Goal: Communication & Community: Ask a question

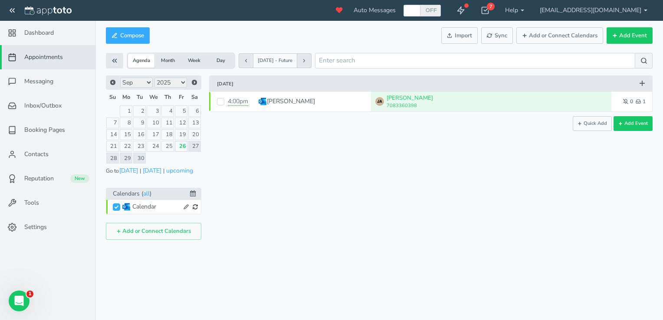
click at [168, 60] on button "Month" at bounding box center [168, 61] width 26 height 14
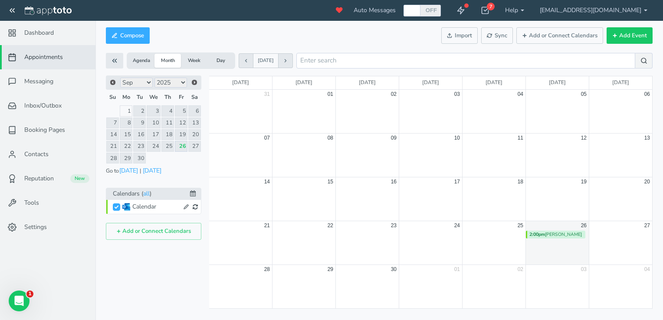
click at [196, 60] on button "Week" at bounding box center [194, 61] width 26 height 14
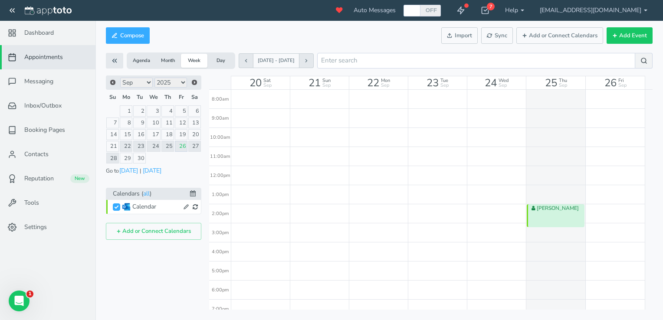
click at [222, 61] on button "Day" at bounding box center [220, 61] width 26 height 14
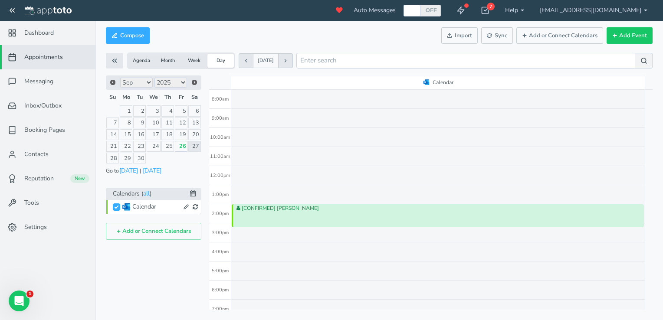
click at [195, 60] on button "Week" at bounding box center [194, 61] width 26 height 14
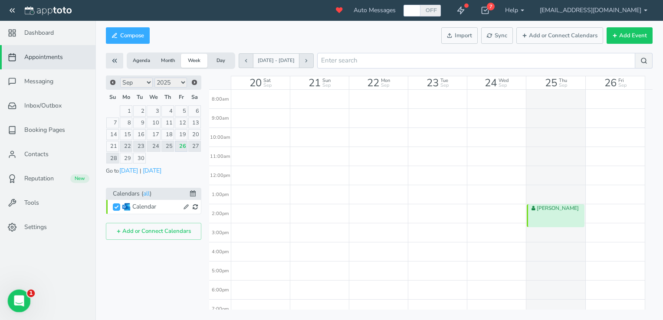
click at [23, 304] on div "Open Intercom Messenger" at bounding box center [17, 300] width 29 height 29
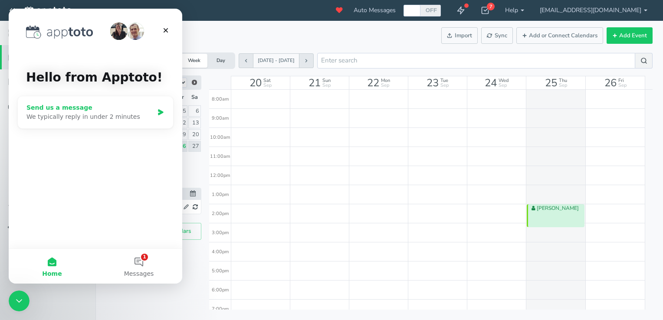
click at [140, 114] on div "We typically reply in under 2 minutes" at bounding box center [89, 116] width 127 height 9
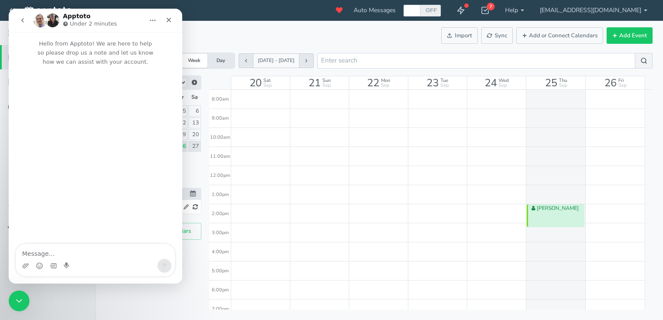
click at [59, 256] on textarea "Message…" at bounding box center [95, 251] width 159 height 15
click at [172, 253] on textarea "Hello, we just purchased a membership subscription for" at bounding box center [95, 247] width 159 height 23
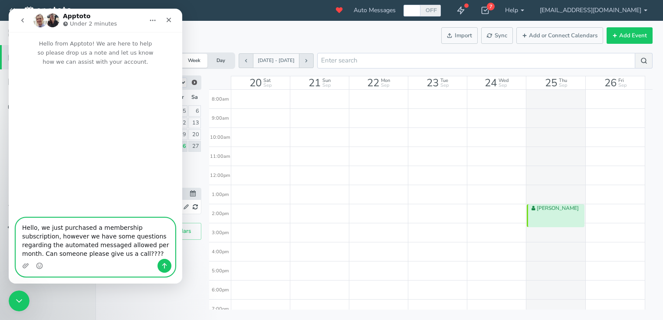
type textarea "Hello, we just purchased a membership subscription, however we have some questi…"
click at [163, 261] on button "Send a message…" at bounding box center [165, 266] width 14 height 14
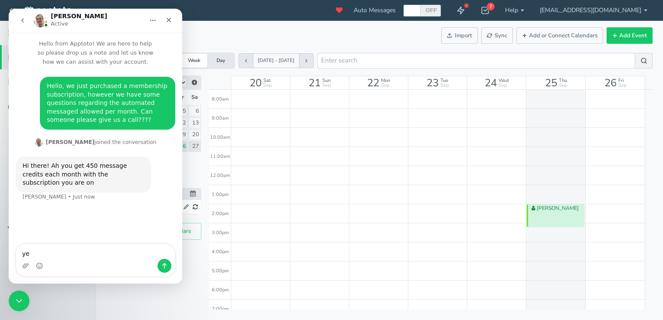
type textarea "y"
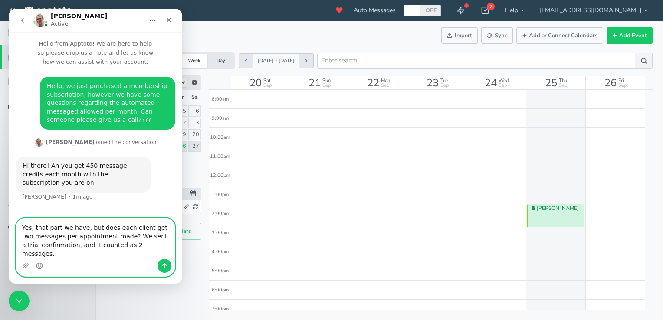
type textarea "Yes, that part we have, but does each client get two messages per appointment m…"
click at [163, 267] on icon "Send a message…" at bounding box center [164, 266] width 7 height 7
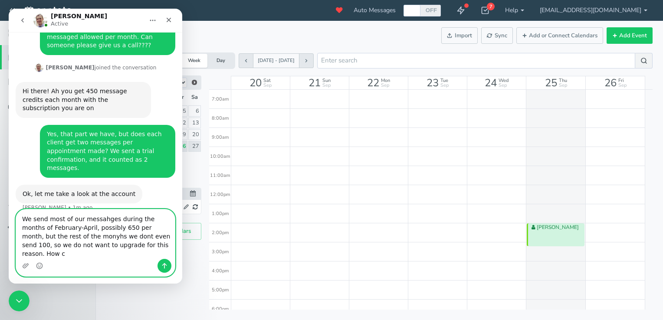
scroll to position [85, 0]
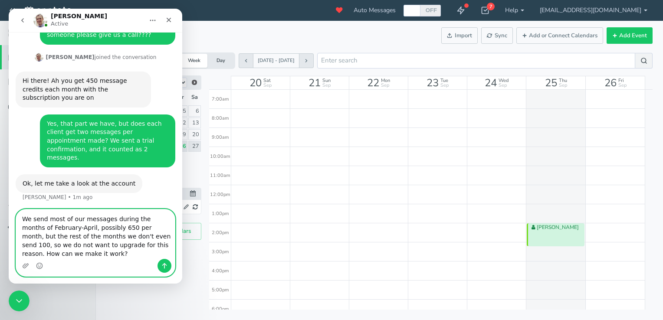
type textarea "We send most of our messages during the months of February-April, possibly 650 …"
click at [165, 268] on icon "Send a message…" at bounding box center [164, 266] width 7 height 7
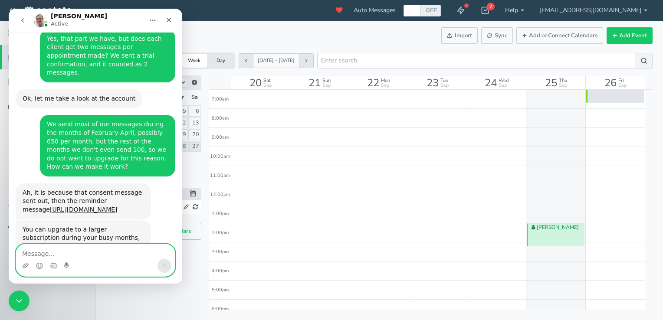
scroll to position [174, 0]
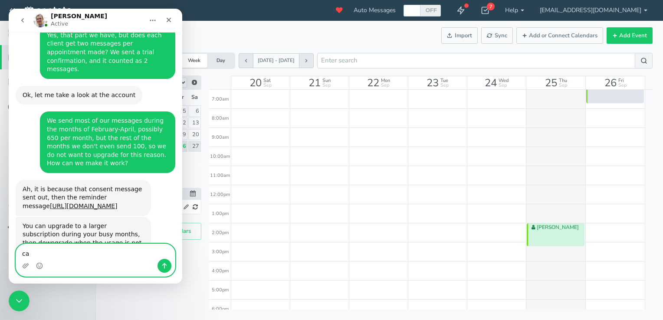
type textarea "c"
type textarea "Can we elimniare the consent message?"
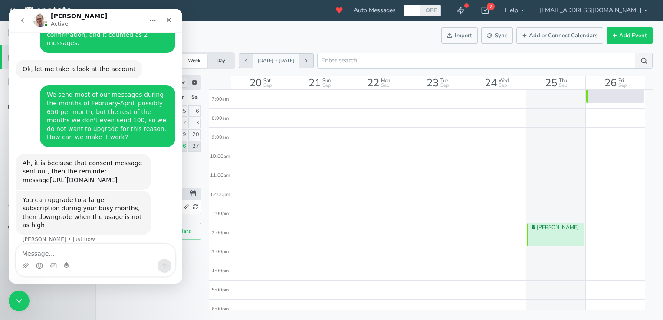
drag, startPoint x: 222, startPoint y: 246, endPoint x: 167, endPoint y: 246, distance: 55.1
click at [222, 246] on div "3:00pm" at bounding box center [220, 252] width 22 height 19
click at [102, 256] on div "Can we elimniare the consent message?" at bounding box center [108, 264] width 122 height 17
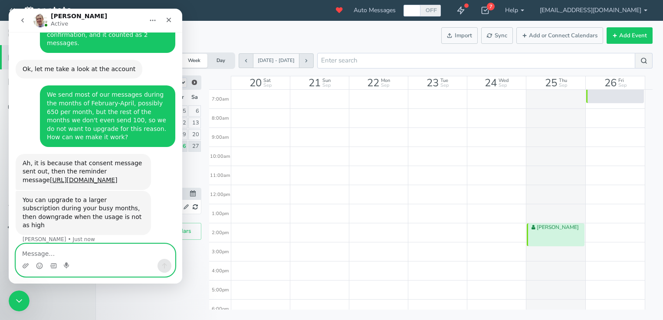
click at [79, 253] on textarea "Message…" at bounding box center [95, 251] width 159 height 15
type textarea "eliminate. sorry"
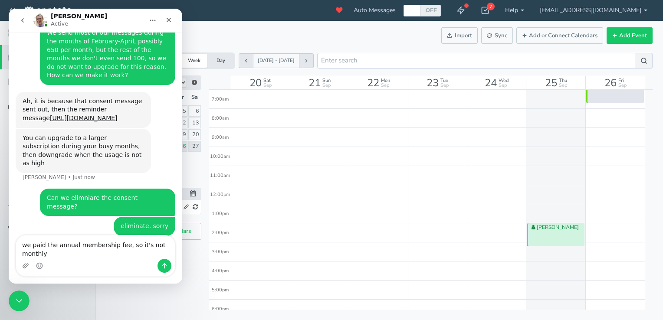
scroll to position [219, 0]
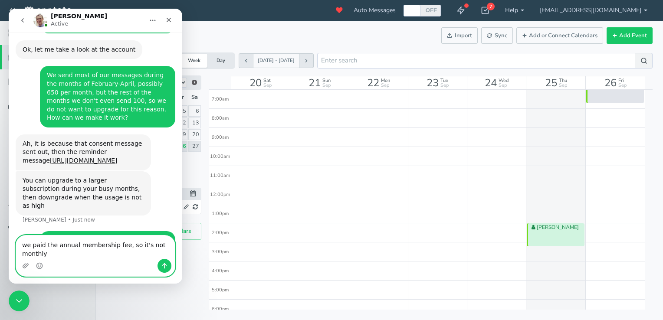
type textarea "we paid the annual membership fee, so it's not monthly"
click at [163, 266] on icon "Send a message…" at bounding box center [164, 266] width 7 height 7
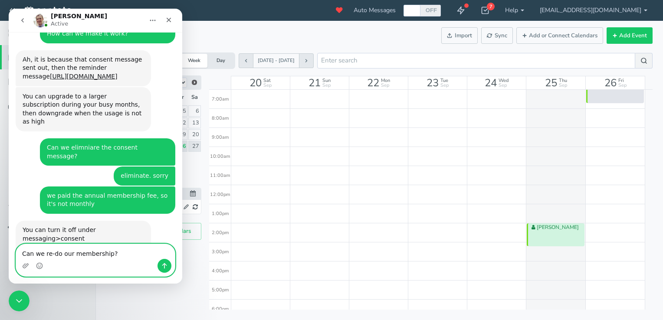
scroll to position [337, 0]
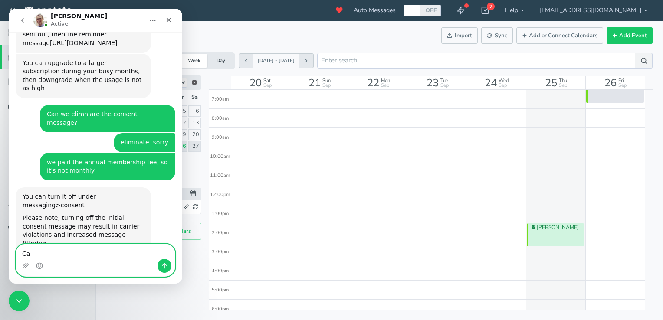
type textarea "C"
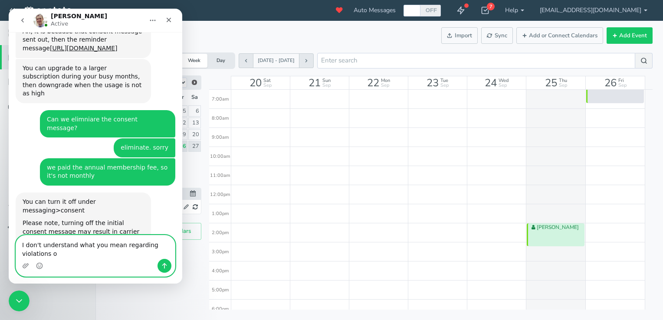
scroll to position [340, 0]
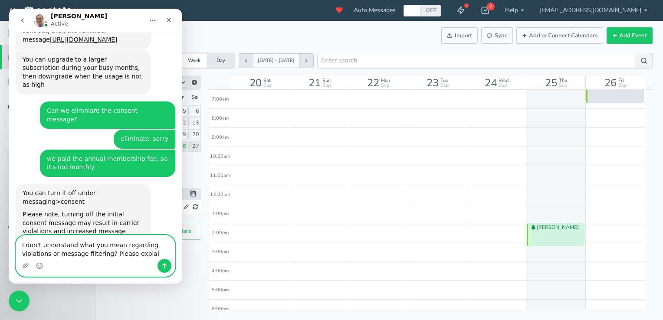
type textarea "I don't understand what you mean regarding violations or message filtering? Ple…"
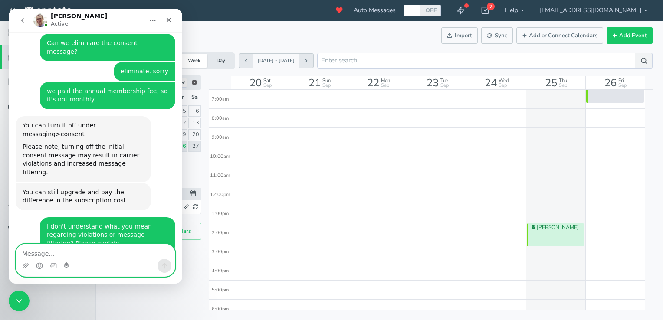
scroll to position [418, 0]
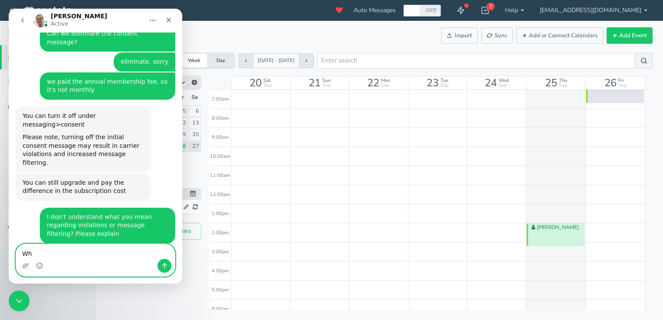
type textarea "W"
click at [157, 253] on textarea "Message…" at bounding box center [95, 251] width 159 height 15
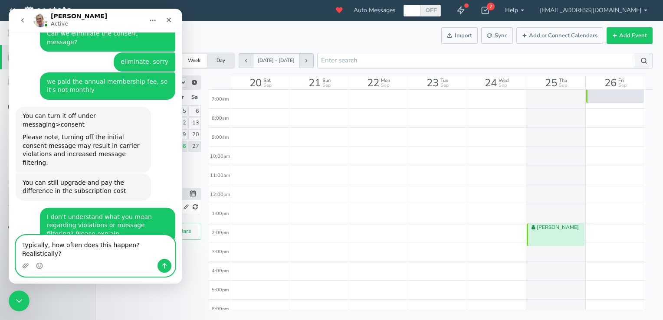
click at [164, 254] on textarea "Typically, how often does this happen? Realistically?" at bounding box center [95, 247] width 159 height 23
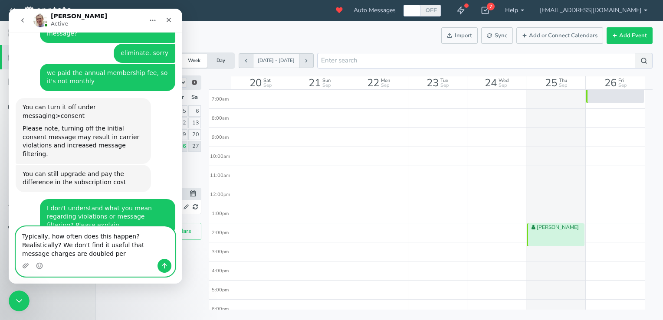
scroll to position [435, 0]
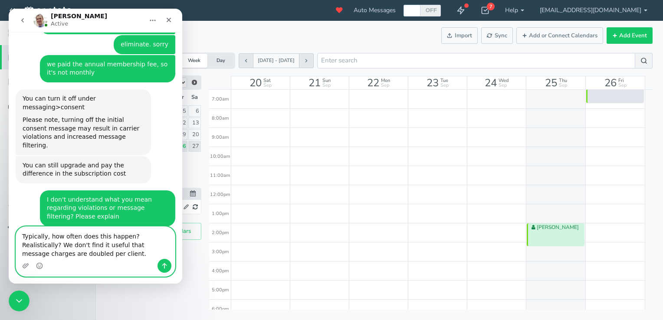
type textarea "Typically, how often does this happen? Realistically? We don't find it useful t…"
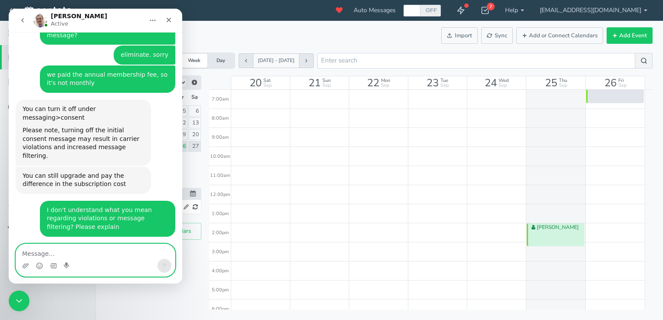
scroll to position [425, 0]
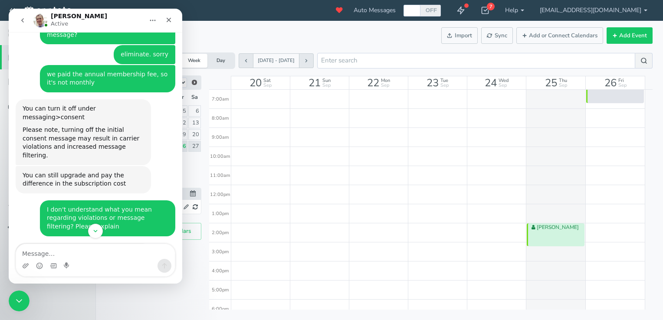
click at [153, 21] on icon "Home" at bounding box center [152, 20] width 7 height 7
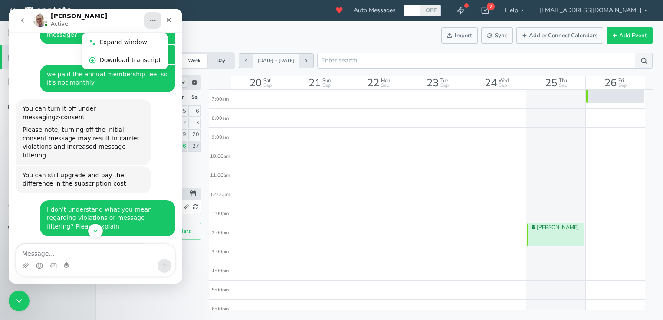
click at [234, 39] on div "Compose Actions Enable Auto Messages Disable Auto Messages [PERSON_NAME] as Pai…" at bounding box center [379, 35] width 547 height 21
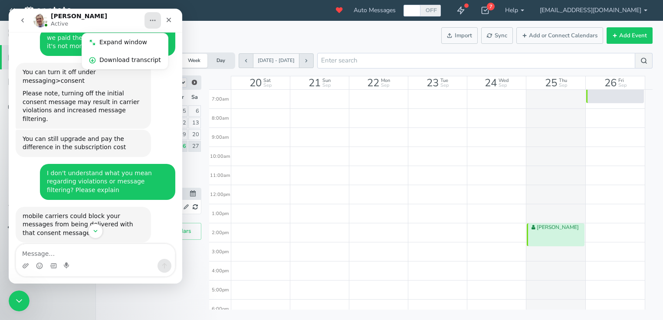
scroll to position [462, 0]
click at [118, 207] on div "mobile carriers could block your messages from being delivered with that consen…" at bounding box center [96, 233] width 160 height 52
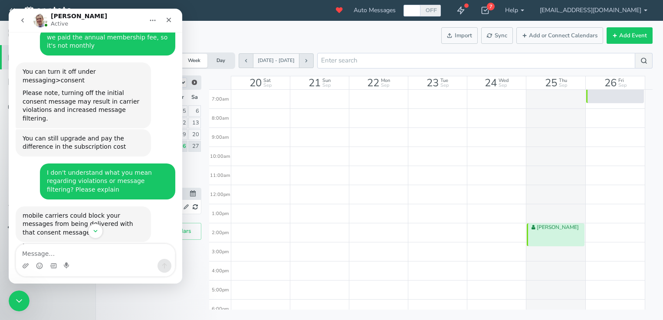
scroll to position [494, 0]
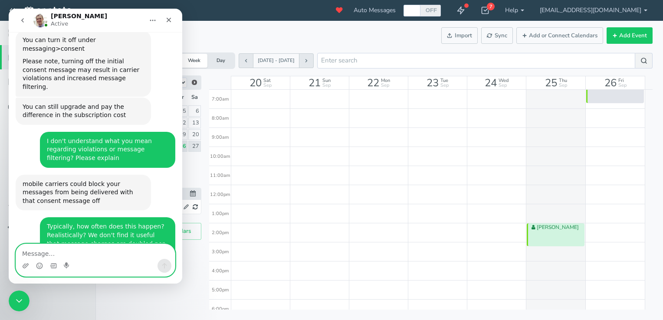
click at [53, 253] on textarea "Message…" at bounding box center [95, 251] width 159 height 15
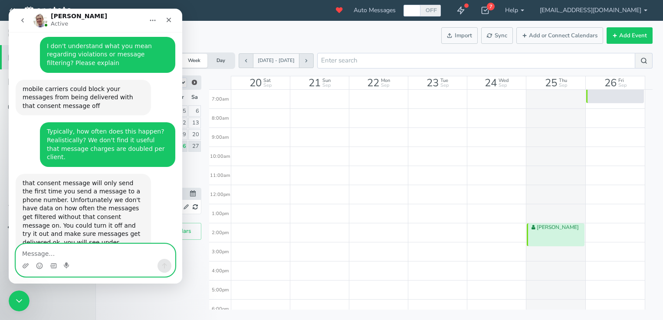
scroll to position [584, 0]
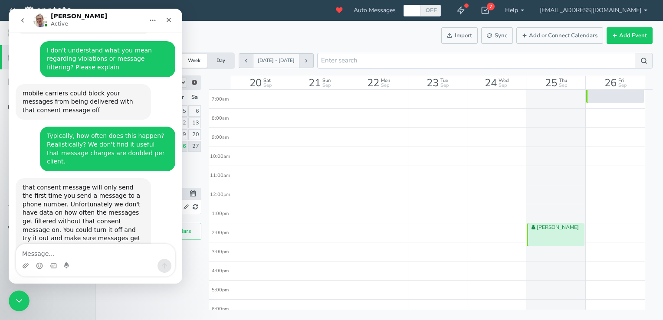
click at [60, 184] on div "that consent message will only send the first time you send a message to a phon…" at bounding box center [84, 222] width 122 height 76
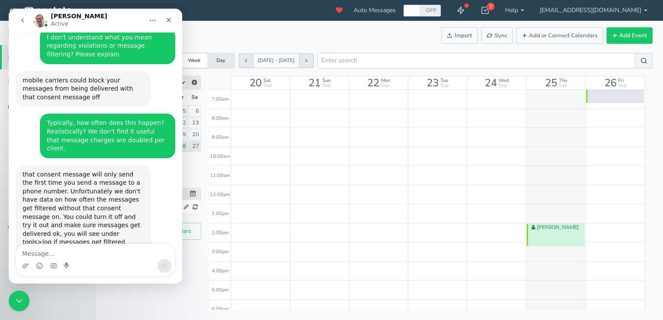
click at [63, 281] on div "there would be a red exclamation mark next to the log entry if the message fails" at bounding box center [84, 294] width 122 height 26
click at [54, 257] on textarea "Message…" at bounding box center [95, 251] width 159 height 15
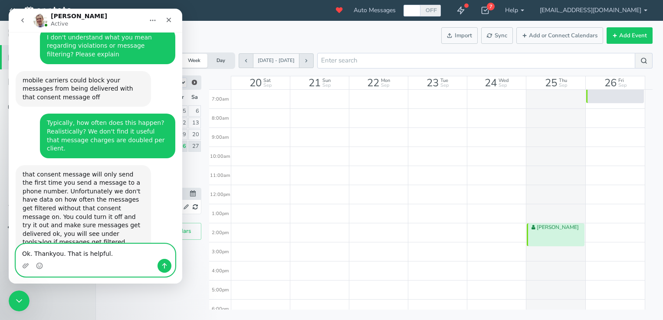
type textarea "Ok. Thankyou. That is helpful."
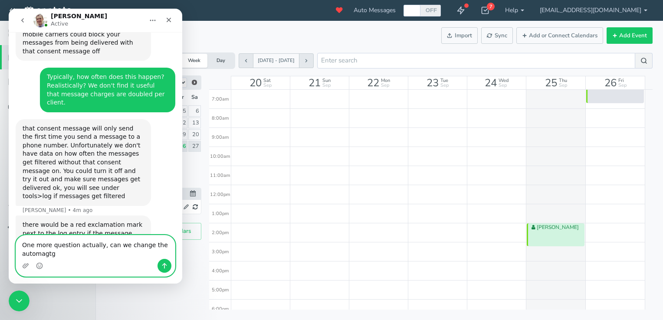
scroll to position [652, 0]
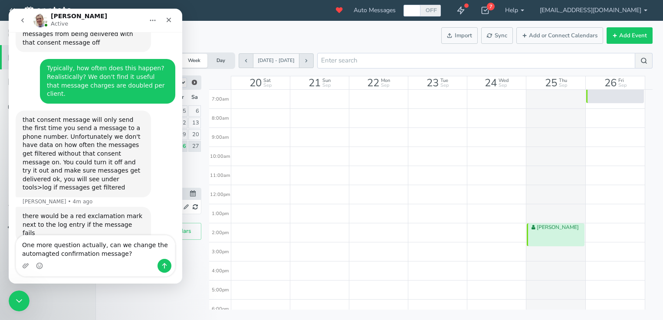
type textarea "One more question actually, can we change the automated confirmation message?"
click at [126, 256] on textarea "One more question actually, can we change the automated confirmation message?" at bounding box center [95, 247] width 159 height 23
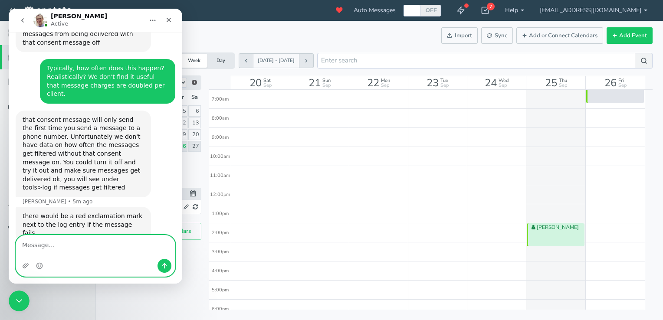
scroll to position [678, 0]
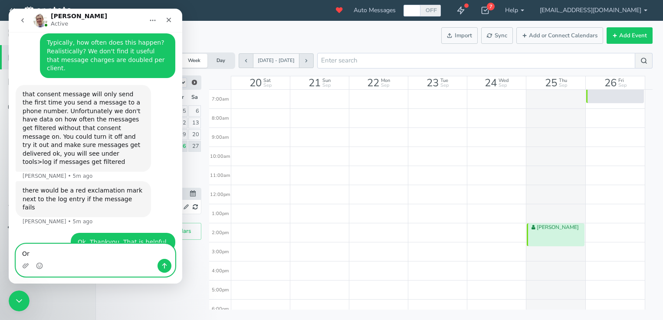
type textarea "O"
type textarea "Can it be customized?"
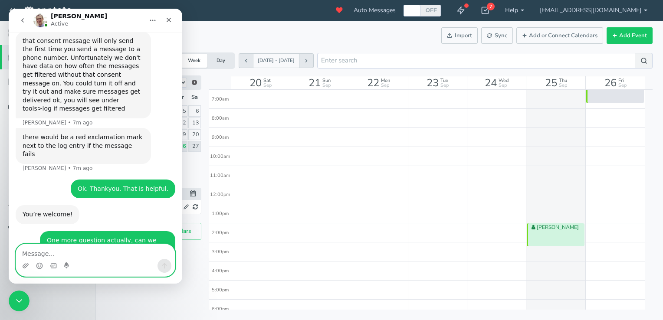
scroll to position [774, 0]
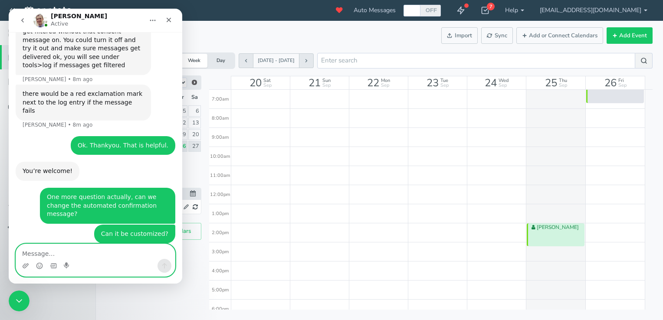
click at [126, 256] on textarea "Message…" at bounding box center [95, 251] width 159 height 15
click at [66, 290] on link "[URL][DOMAIN_NAME]" at bounding box center [82, 293] width 68 height 7
click at [68, 290] on link "[URL][DOMAIN_NAME]" at bounding box center [82, 293] width 68 height 7
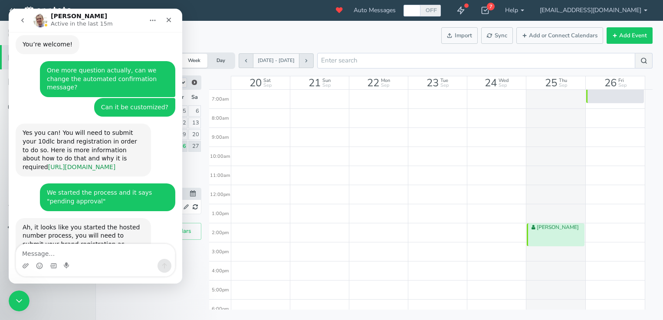
scroll to position [923, 0]
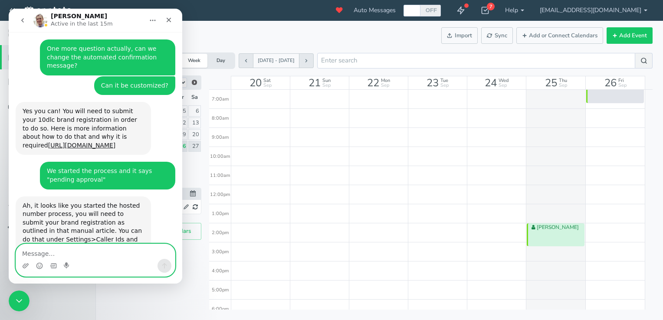
click at [49, 247] on textarea "Message…" at bounding box center [95, 251] width 159 height 15
type textarea "Thank you"
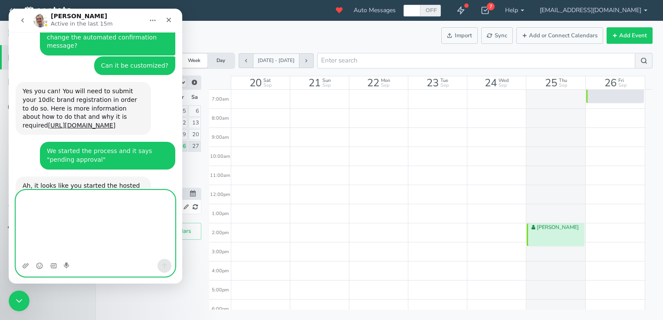
scroll to position [997, 0]
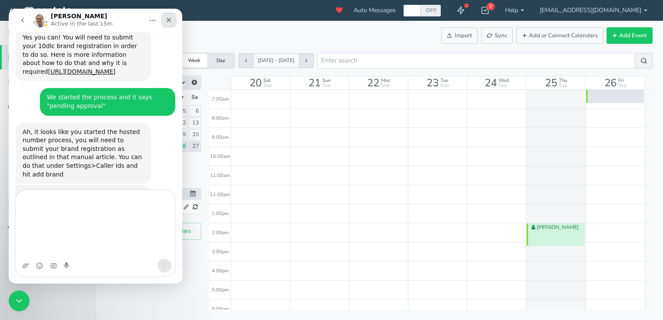
click at [169, 23] on div "Close" at bounding box center [169, 20] width 16 height 16
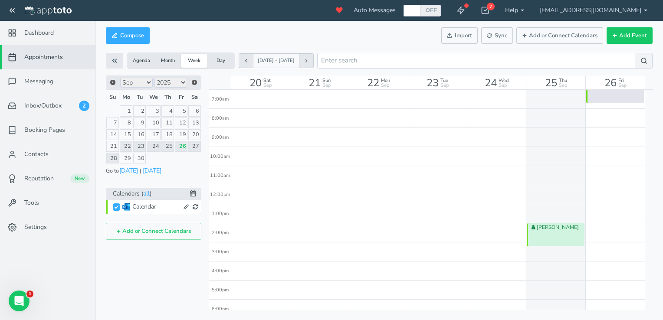
scroll to position [979, 0]
click at [144, 58] on button "Agenda" at bounding box center [141, 61] width 26 height 14
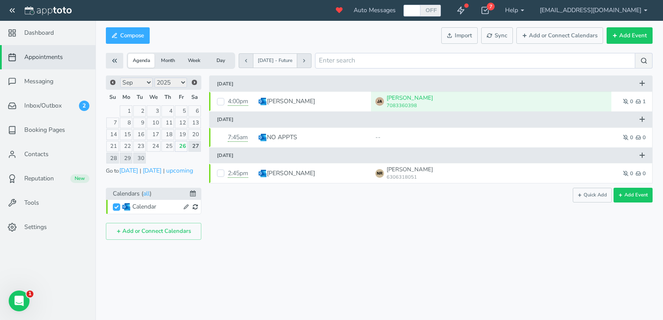
click at [142, 55] on button "Agenda" at bounding box center [141, 61] width 26 height 14
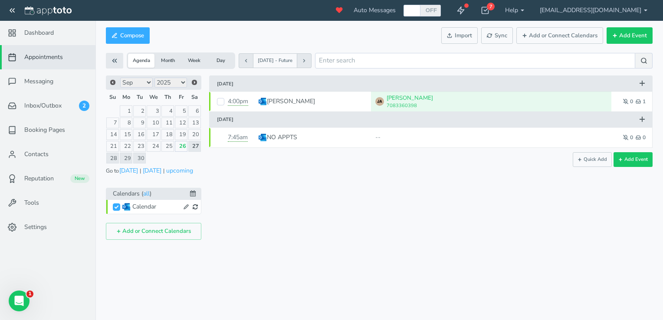
click at [143, 61] on button "Agenda" at bounding box center [141, 61] width 26 height 14
click at [172, 58] on button "Month" at bounding box center [168, 61] width 26 height 14
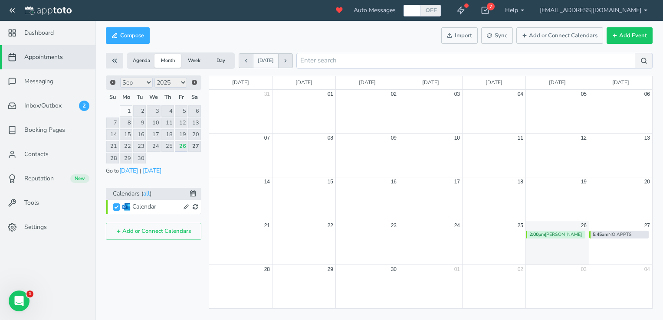
click at [140, 56] on button "Agenda" at bounding box center [141, 61] width 26 height 14
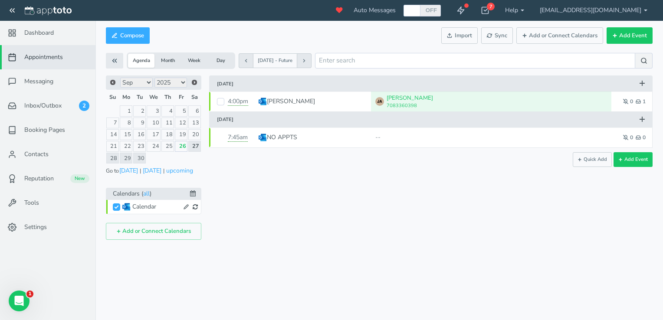
click at [171, 65] on button "Month" at bounding box center [168, 61] width 26 height 14
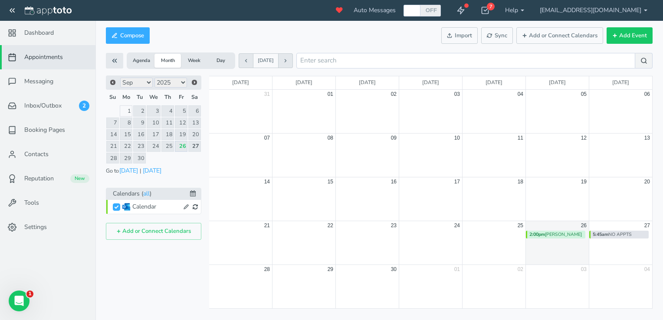
click at [200, 59] on button "Week" at bounding box center [194, 61] width 26 height 14
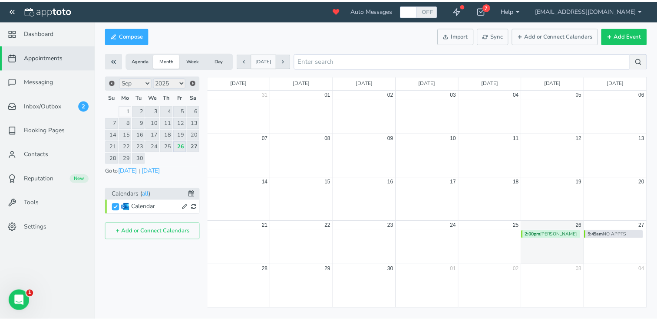
scroll to position [153, 0]
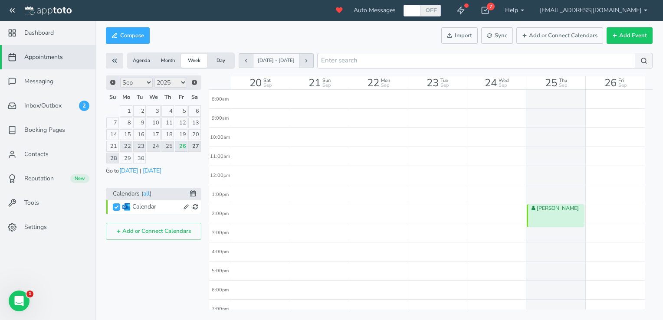
click at [221, 60] on button "Day" at bounding box center [220, 61] width 26 height 14
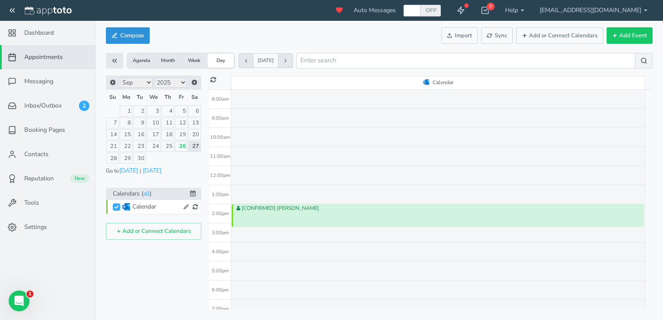
click at [134, 36] on button "Compose" at bounding box center [128, 35] width 44 height 17
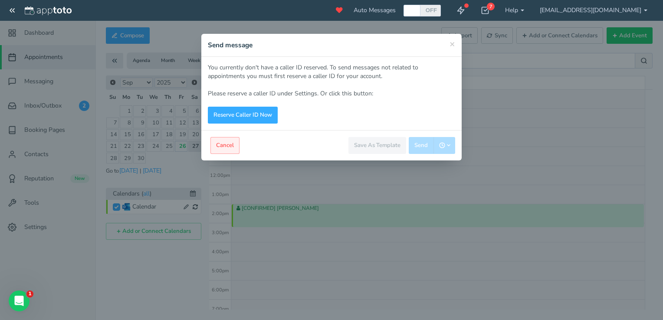
click at [224, 147] on button "Cancel" at bounding box center [225, 145] width 29 height 17
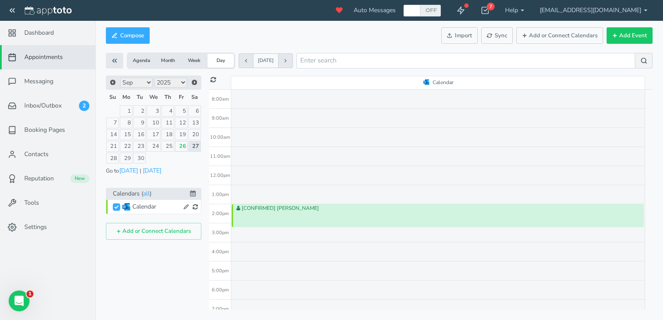
click at [236, 139] on div "[CONFIRMED] [PERSON_NAME]" at bounding box center [438, 166] width 414 height 458
type input "[DATE]"
type input "12:30pm"
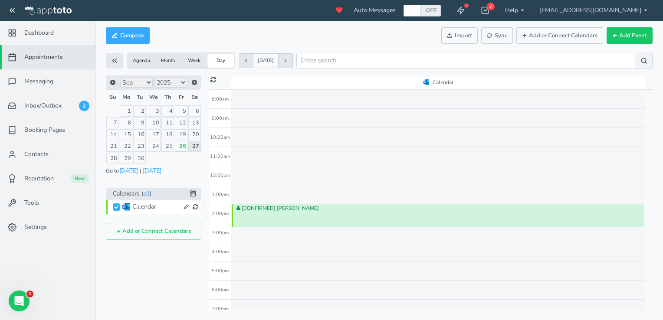
type input "[DATE]"
type input "12:45pm"
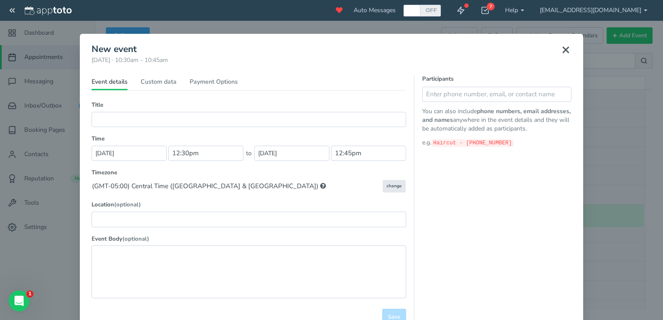
click at [566, 51] on icon at bounding box center [566, 50] width 10 height 10
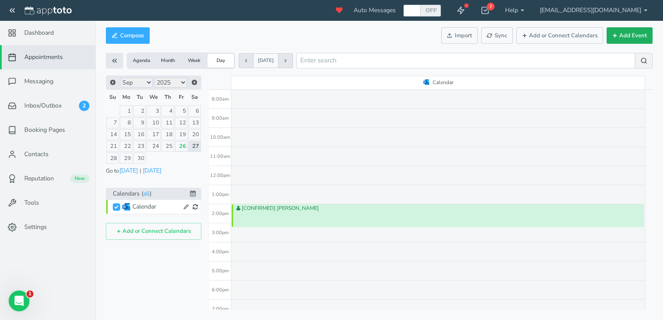
click at [632, 30] on button "Add Event" at bounding box center [630, 35] width 46 height 17
type input "[DATE]"
type input "12:00pm"
type input "[DATE]"
type input "1:00pm"
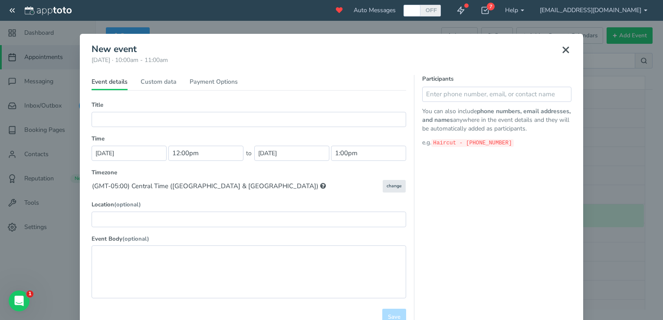
click at [565, 52] on use at bounding box center [565, 49] width 5 height 5
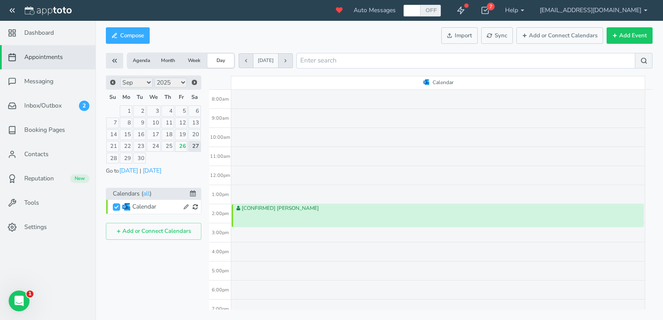
click at [264, 213] on div "[CONFIRMED] [PERSON_NAME]" at bounding box center [438, 215] width 412 height 23
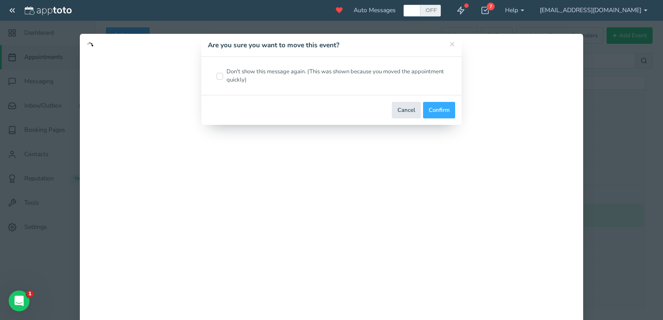
type input "[CONFIRMED] [PERSON_NAME]"
type input "[DATE]"
type input "4:00pm"
type input "[DATE]"
type input "5:15pm"
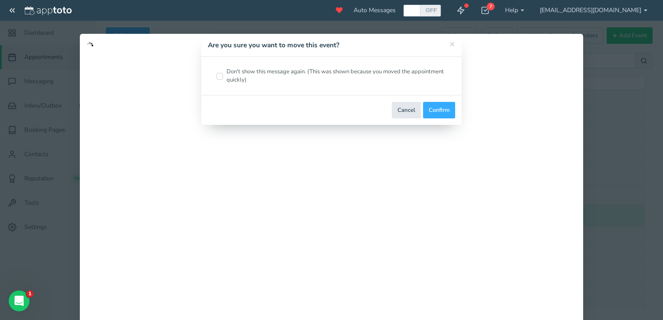
select select "string:[GEOGRAPHIC_DATA]/[GEOGRAPHIC_DATA]"
type textarea "7083360398 3 returns ---------------- APPTOTO FOOTER ---------------------- Lin…"
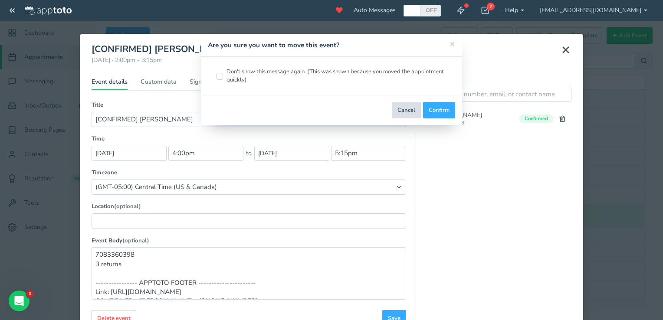
click at [408, 112] on button "Cancel" at bounding box center [406, 110] width 29 height 17
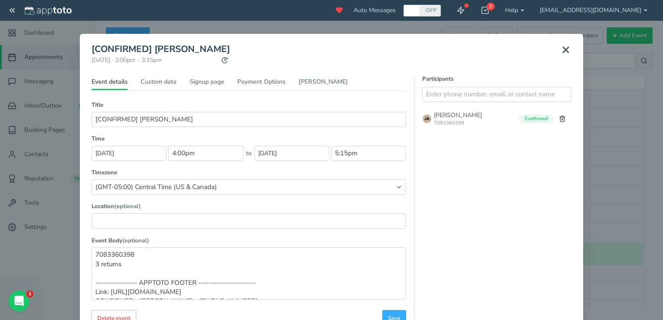
click at [568, 50] on icon at bounding box center [566, 50] width 10 height 10
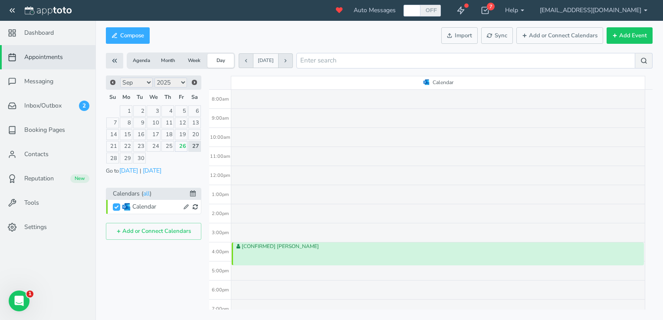
click at [288, 251] on div "[CONFIRMED] [PERSON_NAME]" at bounding box center [438, 254] width 412 height 23
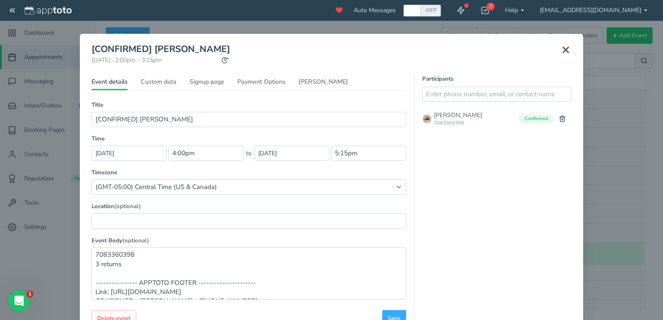
click at [563, 46] on icon at bounding box center [566, 50] width 10 height 10
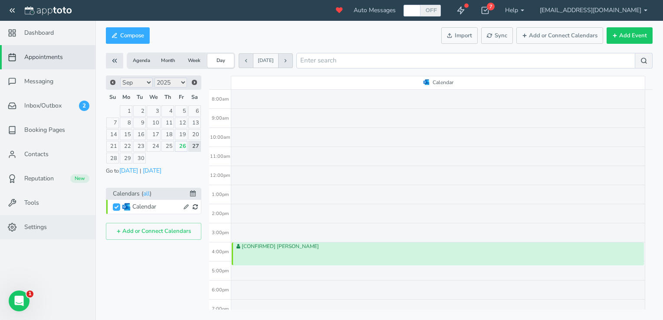
click at [42, 230] on span "Settings" at bounding box center [35, 227] width 23 height 9
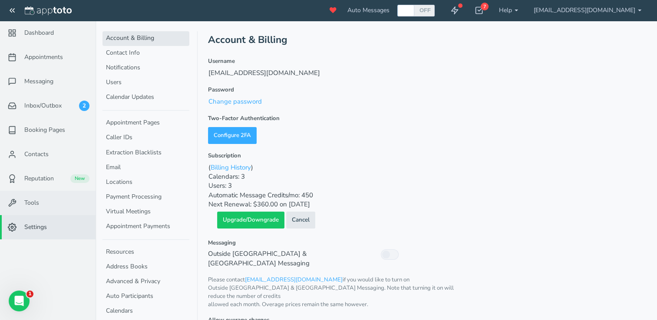
click at [33, 198] on link "Tools" at bounding box center [47, 203] width 95 height 24
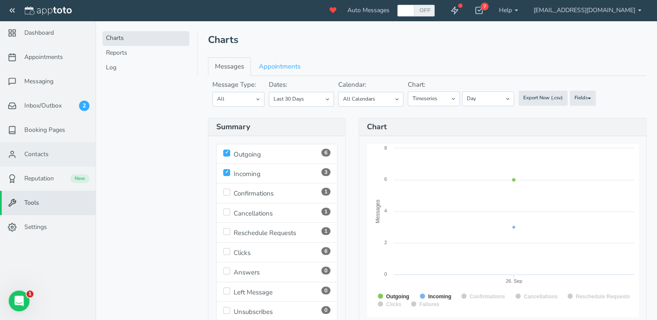
click at [49, 148] on link "Contacts" at bounding box center [47, 154] width 95 height 24
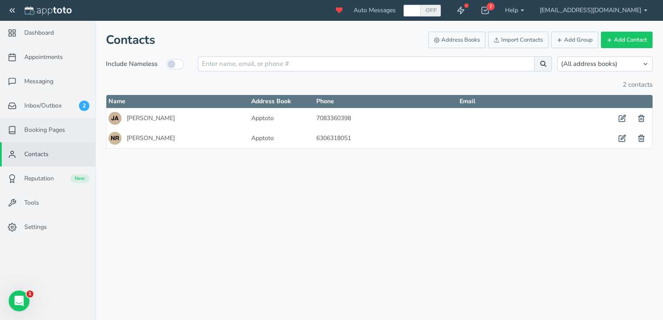
click at [54, 129] on span "Booking Pages" at bounding box center [44, 130] width 41 height 9
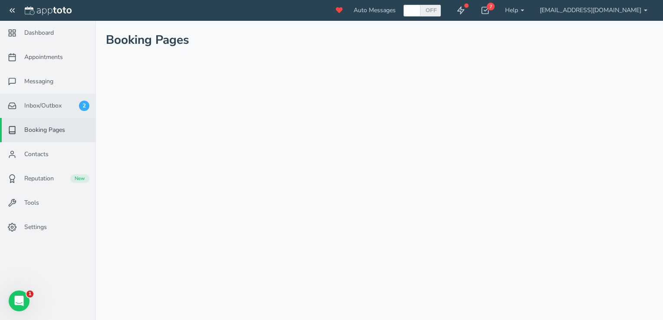
click at [40, 98] on link "Inbox/Outbox 2" at bounding box center [47, 106] width 95 height 24
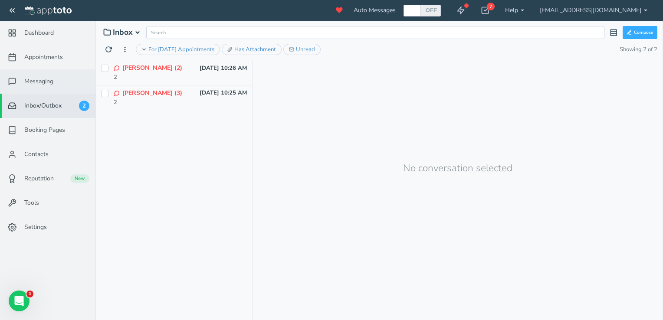
click at [43, 77] on span "Messaging" at bounding box center [38, 81] width 29 height 9
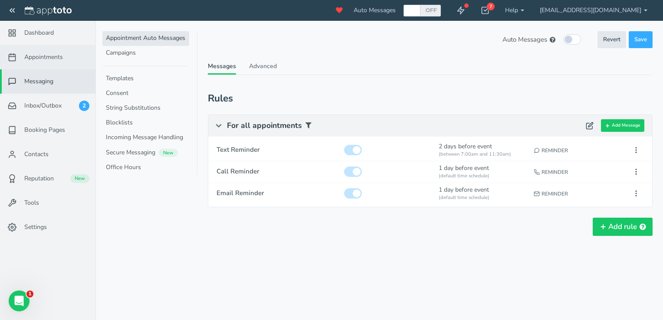
click at [36, 62] on link "Appointments" at bounding box center [47, 57] width 95 height 24
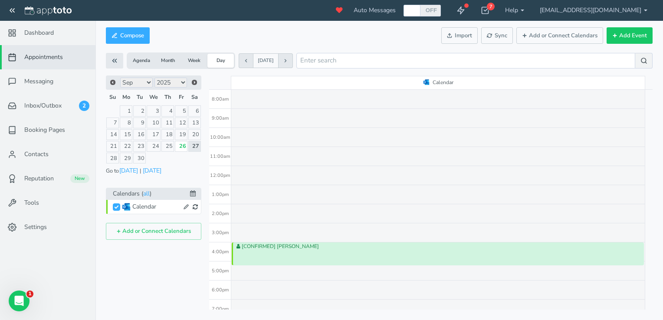
click at [191, 192] on icon at bounding box center [193, 194] width 6 height 6
click at [167, 262] on div "Prev Next Jan Feb Mar Apr May Jun [DATE] Aug Sep Oct Nov [DATE] 2016 2017 2018 …" at bounding box center [153, 193] width 95 height 234
click at [141, 60] on button "Agenda" at bounding box center [141, 61] width 26 height 14
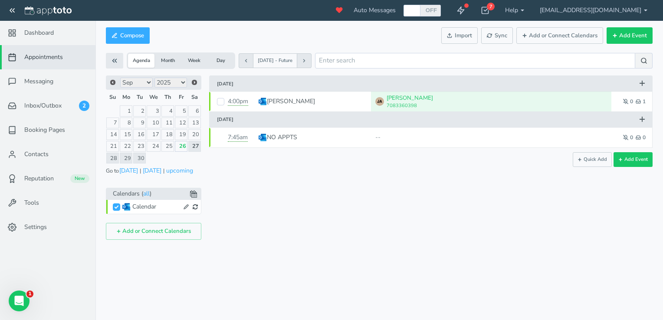
click at [166, 59] on button "Month" at bounding box center [168, 61] width 26 height 14
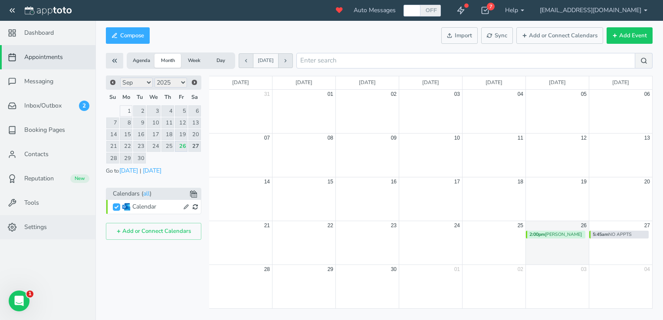
click at [37, 228] on span "Settings" at bounding box center [35, 227] width 23 height 9
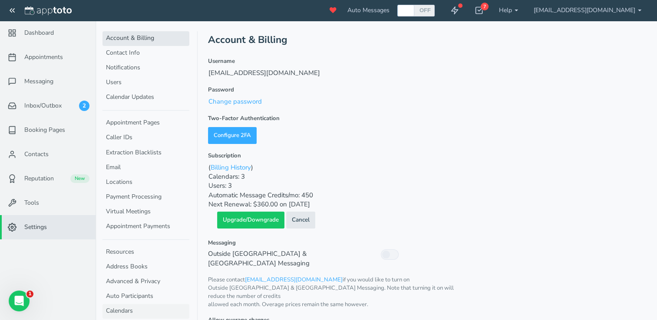
click at [128, 309] on link "Calendars" at bounding box center [145, 311] width 87 height 15
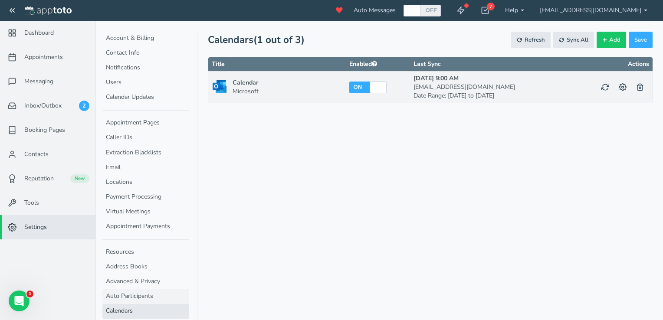
click at [124, 297] on link "Auto Participants" at bounding box center [145, 297] width 87 height 15
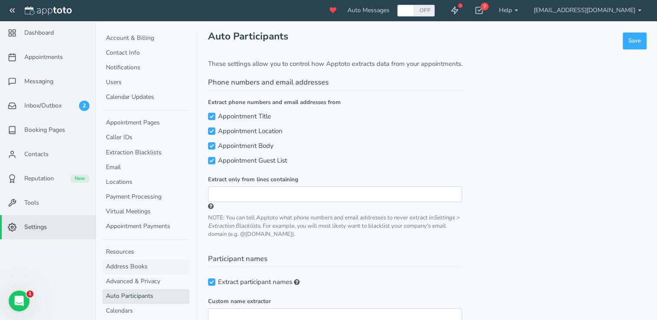
click at [123, 268] on link "Address Books" at bounding box center [145, 267] width 87 height 15
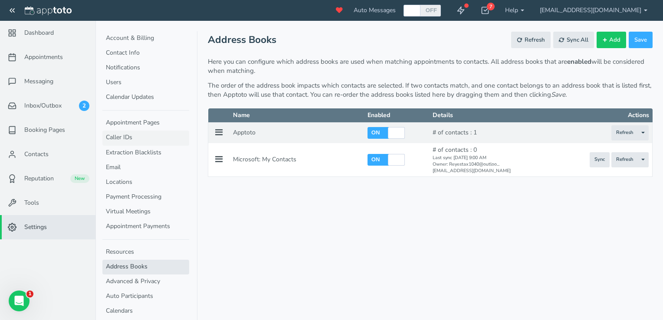
click at [132, 136] on link "Caller IDs" at bounding box center [145, 138] width 87 height 15
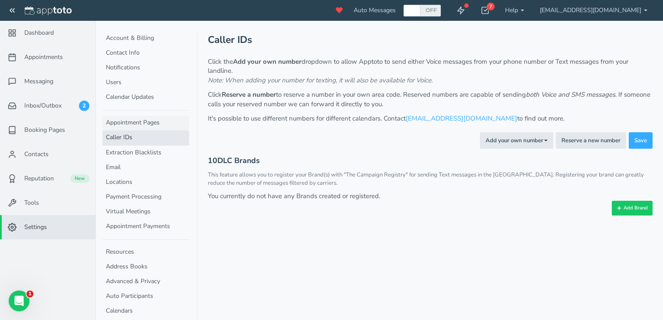
click at [149, 117] on link "Appointment Pages" at bounding box center [145, 123] width 87 height 15
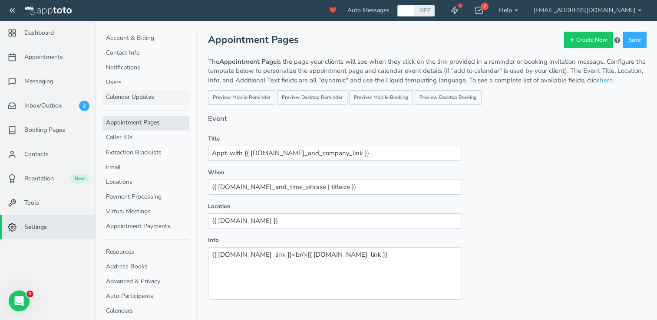
click at [146, 93] on link "Calendar Updates" at bounding box center [145, 97] width 87 height 15
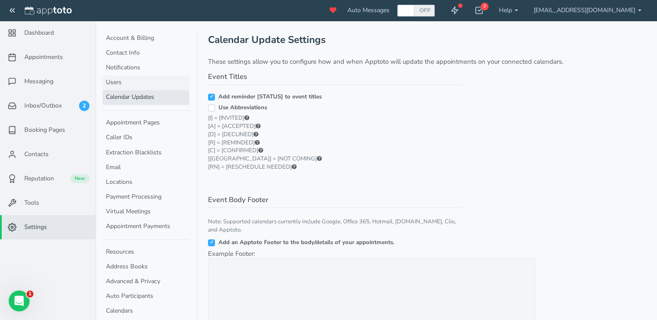
click at [134, 86] on link "Users" at bounding box center [145, 83] width 87 height 15
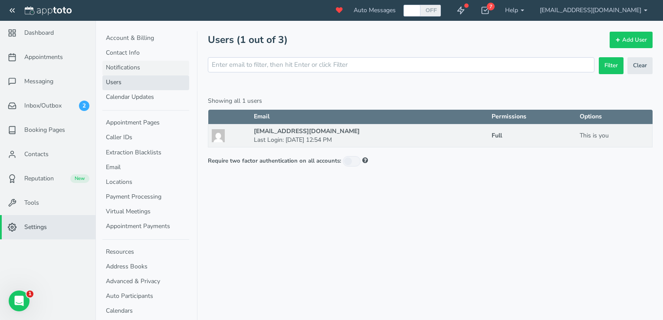
click at [125, 70] on link "Notifications" at bounding box center [145, 68] width 87 height 15
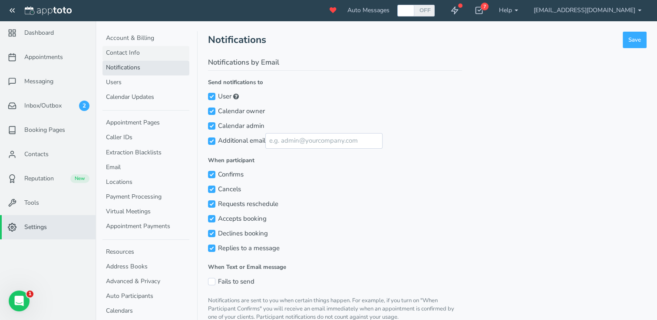
click at [128, 53] on link "Contact Info" at bounding box center [145, 53] width 87 height 15
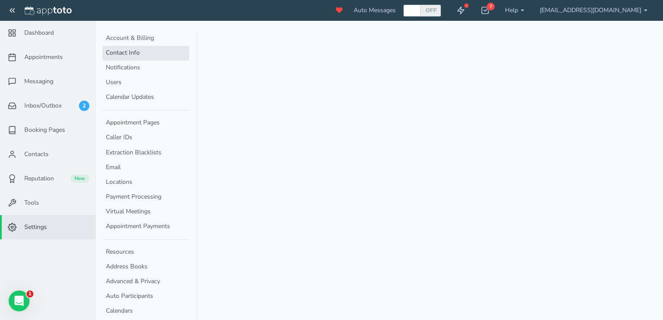
select select "720"
select select "1200"
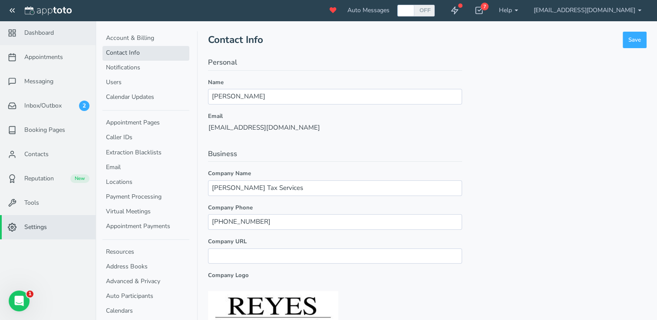
click at [22, 34] on feather-icon at bounding box center [13, 33] width 23 height 9
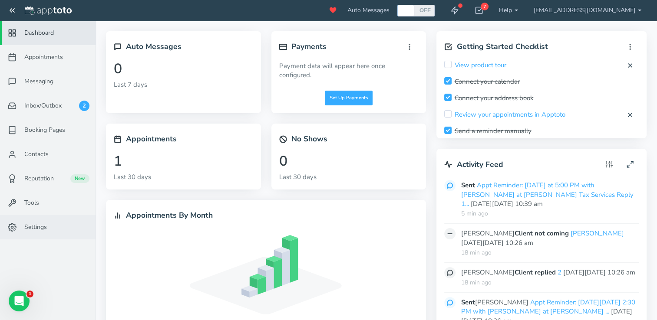
click at [57, 226] on link "Settings" at bounding box center [47, 227] width 95 height 24
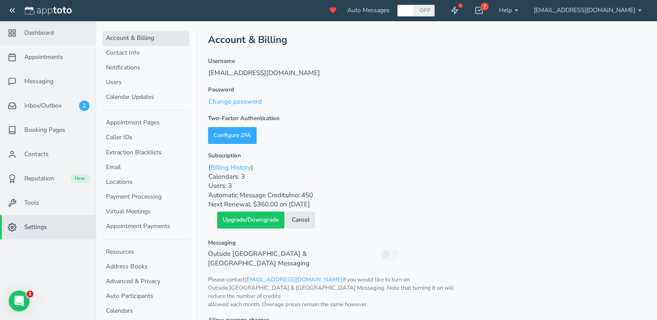
click at [44, 30] on span "Dashboard" at bounding box center [39, 33] width 30 height 9
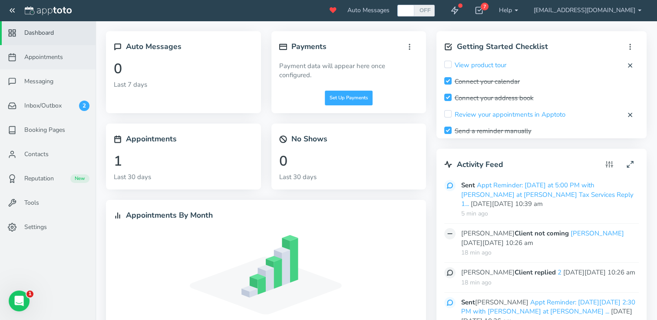
click at [46, 60] on span "Appointments" at bounding box center [43, 57] width 39 height 9
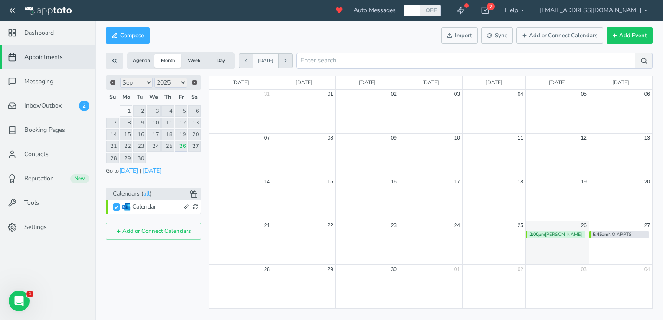
click at [195, 57] on button "Week" at bounding box center [194, 61] width 26 height 14
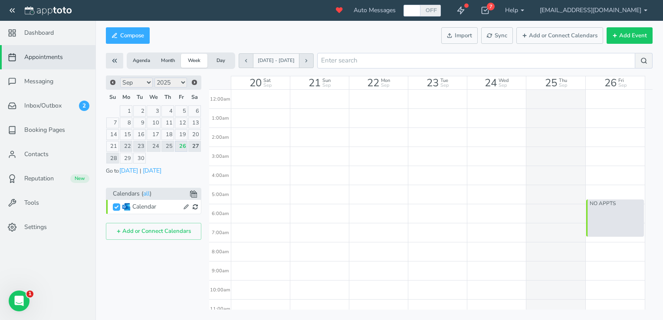
scroll to position [153, 0]
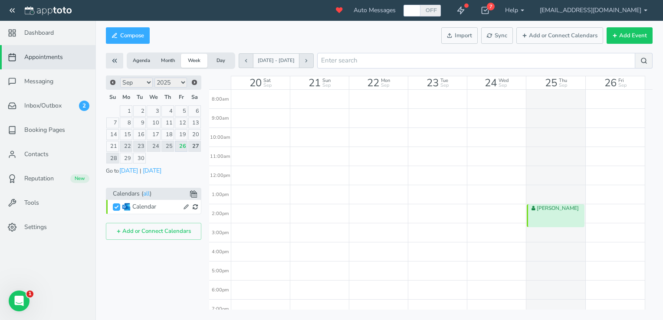
click at [252, 180] on div at bounding box center [260, 166] width 59 height 458
type input "[DATE]"
type input "2:45pm"
type input "[DATE]"
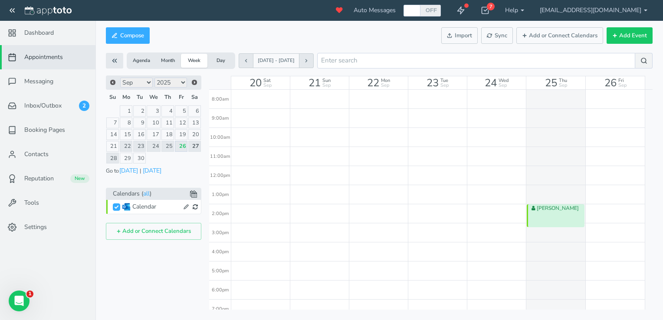
type input "3:00pm"
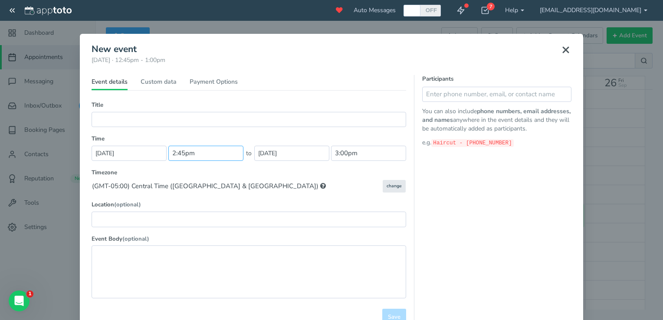
scroll to position [410, 0]
click at [207, 156] on input "2:45pm" at bounding box center [205, 153] width 75 height 15
click at [183, 185] on li "03:30 pm" at bounding box center [185, 185] width 38 height 7
type input "03:30 pm"
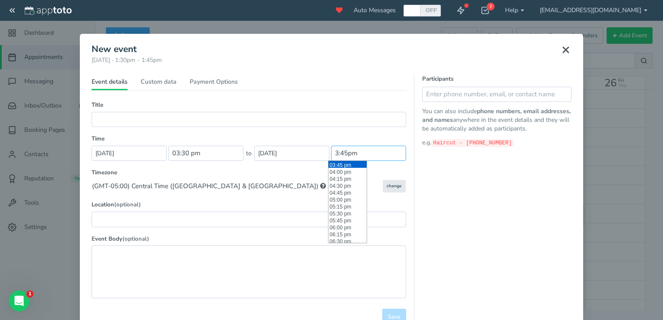
click at [356, 157] on input "3:45pm" at bounding box center [368, 153] width 75 height 15
click at [345, 173] on li "04:00 pm" at bounding box center [348, 171] width 38 height 7
type input "04:00 pm"
click at [291, 237] on label "Event Body (optional)" at bounding box center [249, 239] width 315 height 8
click at [270, 227] on div "Title (Part of series) (Repeating exception) Type Determine Automatically Defau…" at bounding box center [249, 205] width 315 height 208
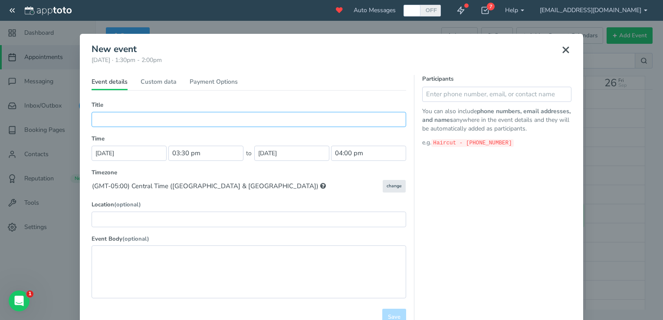
click at [238, 120] on input "text" at bounding box center [249, 119] width 315 height 15
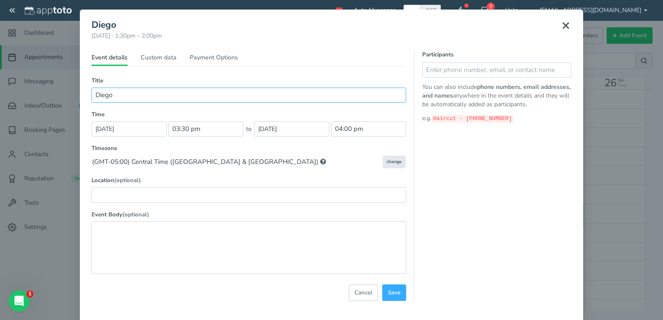
scroll to position [59, 0]
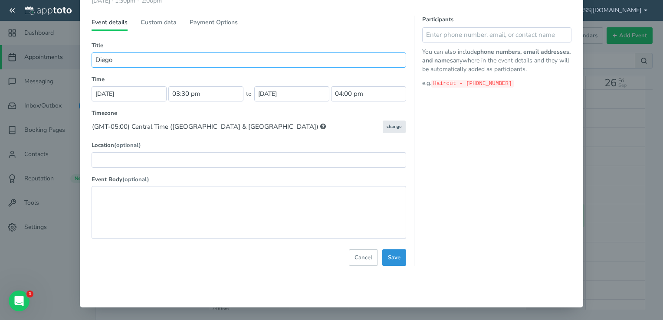
type input "Diego"
click at [387, 260] on button "Save" at bounding box center [394, 258] width 24 height 17
select select "string:[GEOGRAPHIC_DATA]/[GEOGRAPHIC_DATA]"
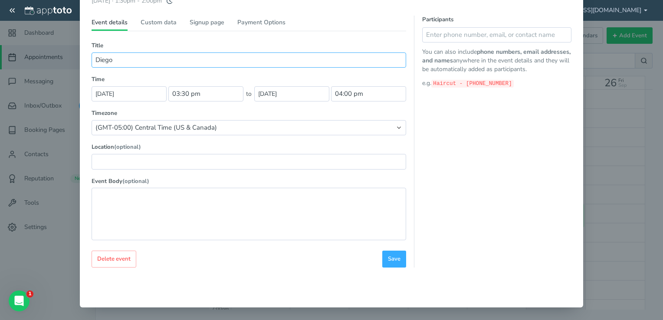
click at [111, 63] on input "Diego" at bounding box center [249, 60] width 315 height 15
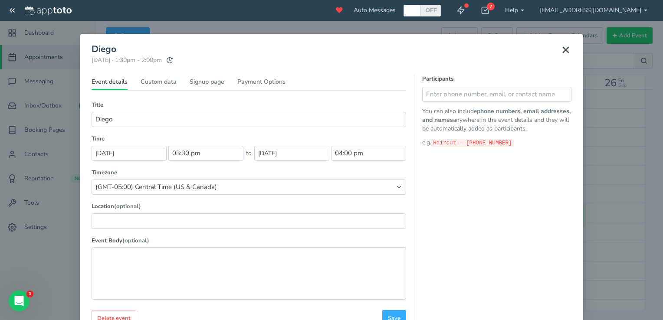
scroll to position [1012, 0]
click at [563, 51] on icon at bounding box center [566, 50] width 10 height 10
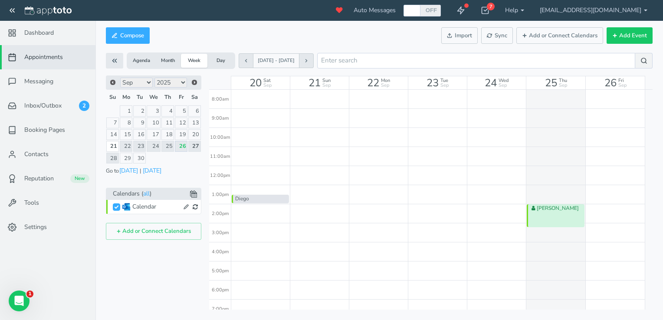
click at [250, 213] on div "Diego" at bounding box center [260, 166] width 59 height 458
type input "4:15pm"
type input "4:30pm"
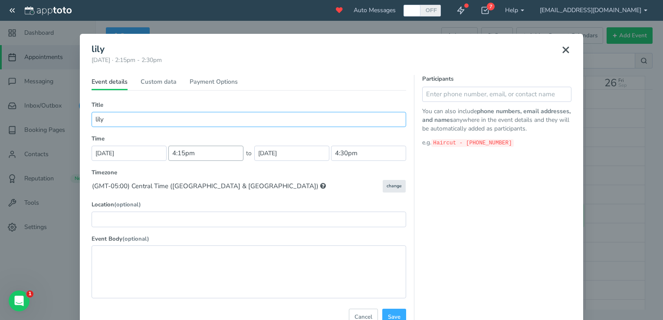
type input "lily"
click at [214, 152] on input "4:15pm" at bounding box center [205, 153] width 75 height 15
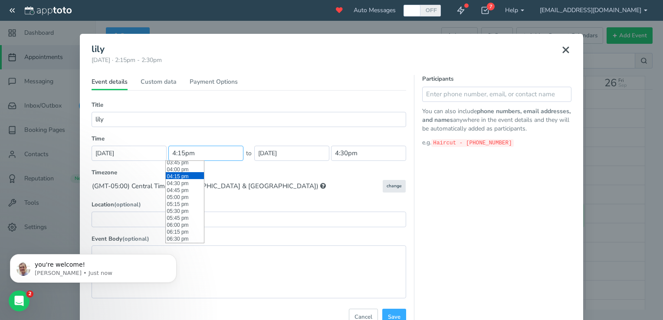
scroll to position [443, 0]
click at [183, 165] on li "04:00 pm" at bounding box center [185, 165] width 38 height 7
type input "04:00 pm"
type input "4:15pm"
click at [396, 314] on span "Save" at bounding box center [394, 317] width 13 height 8
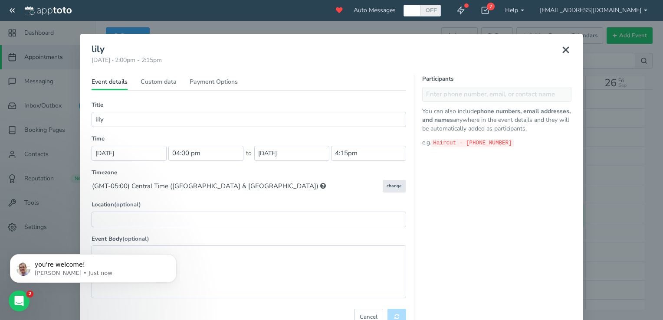
select select "string:[GEOGRAPHIC_DATA]/[GEOGRAPHIC_DATA]"
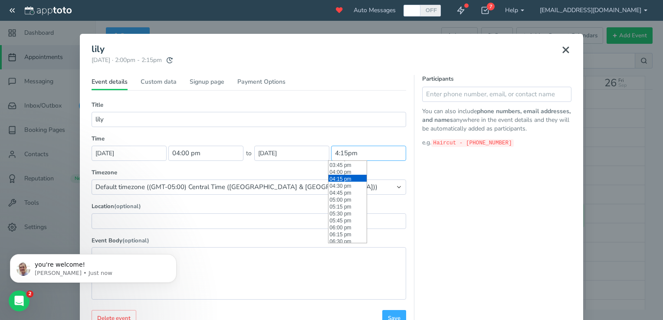
scroll to position [451, 0]
click at [355, 157] on input "4:15pm" at bounding box center [368, 153] width 75 height 15
click at [338, 173] on li "04:30 pm" at bounding box center [348, 171] width 38 height 7
type input "04:30 pm"
click at [394, 315] on span "Save" at bounding box center [394, 319] width 13 height 8
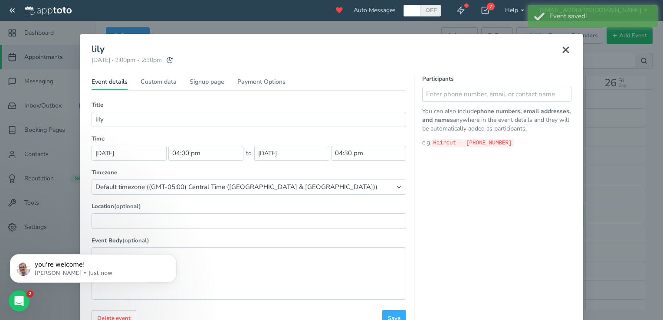
click at [563, 48] on use at bounding box center [565, 49] width 5 height 5
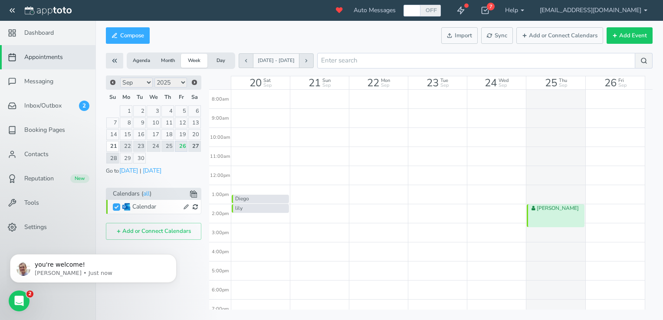
click at [241, 200] on div "Diego" at bounding box center [260, 199] width 57 height 9
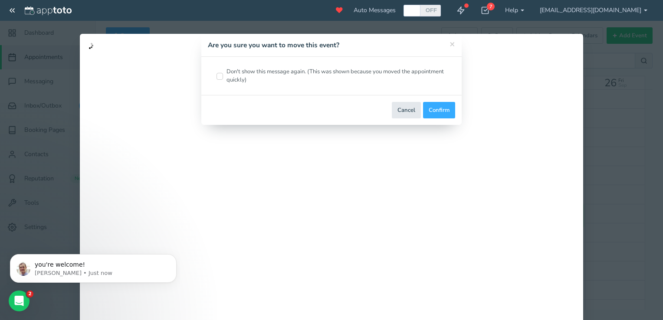
type input "Diego"
type input "3:30pm"
type input "4:00pm"
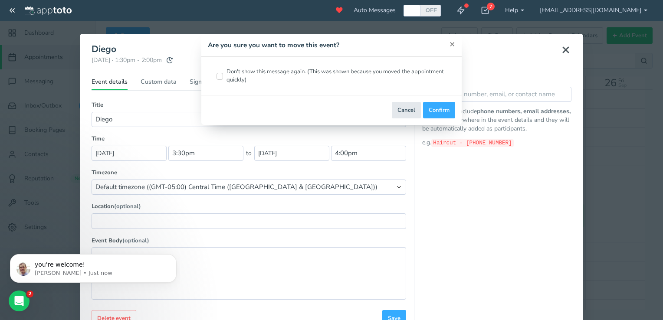
click at [453, 45] on button "×" at bounding box center [453, 44] width 6 height 9
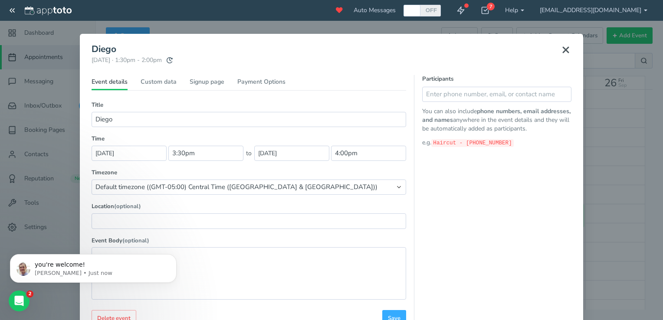
click at [563, 53] on use at bounding box center [565, 49] width 5 height 5
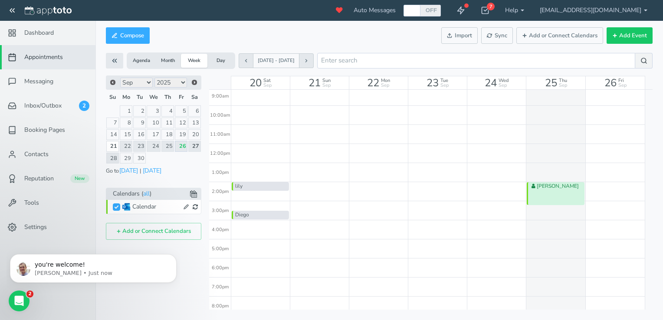
scroll to position [198, 0]
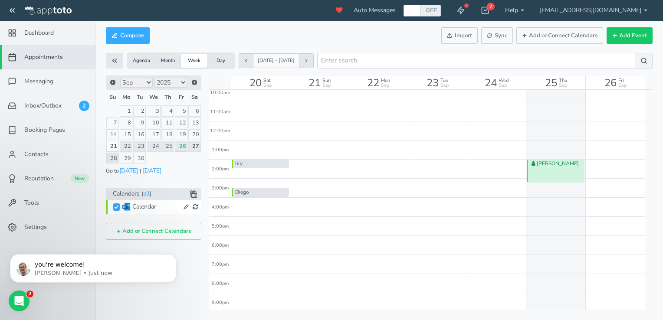
click at [247, 162] on div "lily" at bounding box center [260, 164] width 57 height 9
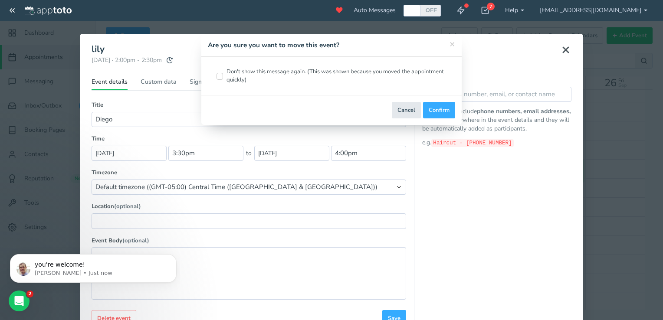
type input "lily"
type input "4:00pm"
type input "4:30pm"
click at [414, 108] on button "Cancel" at bounding box center [406, 110] width 29 height 17
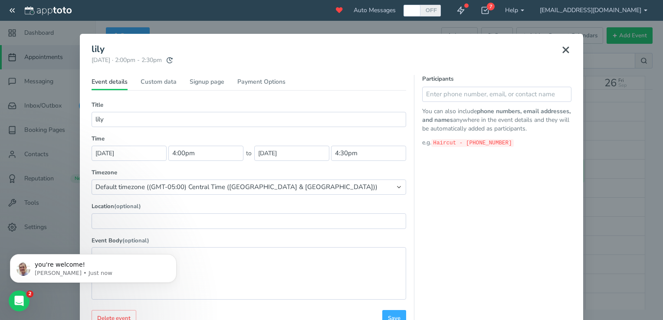
click at [565, 46] on icon at bounding box center [566, 50] width 10 height 10
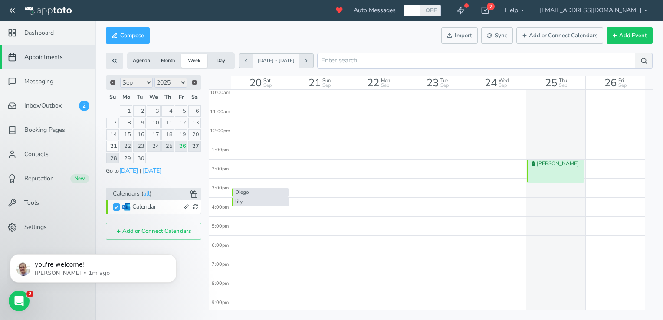
click at [140, 58] on button "Agenda" at bounding box center [141, 61] width 26 height 14
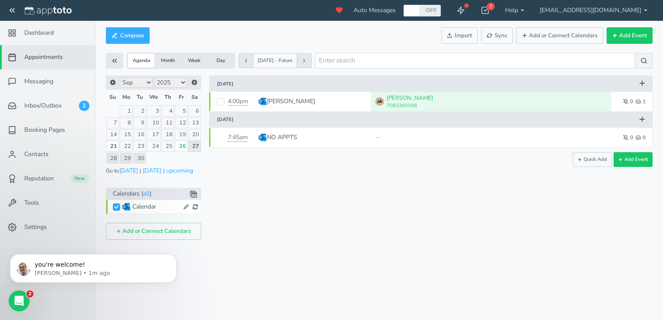
click at [198, 144] on link "27" at bounding box center [194, 146] width 13 height 11
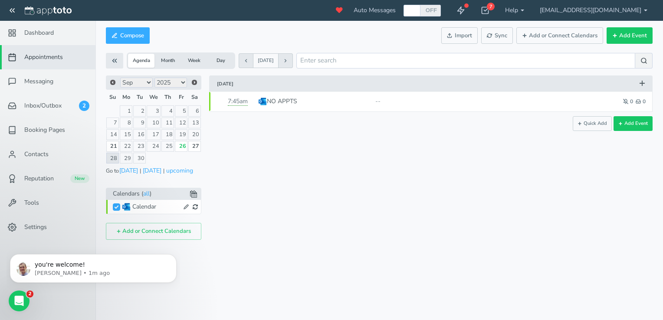
click at [114, 154] on link "28" at bounding box center [112, 158] width 13 height 11
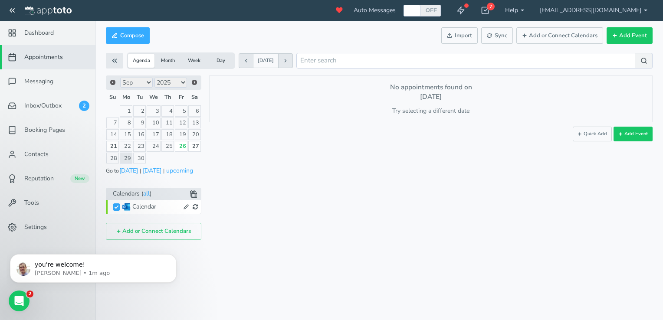
click at [128, 159] on link "29" at bounding box center [126, 158] width 13 height 11
click at [115, 146] on link "21" at bounding box center [112, 146] width 13 height 11
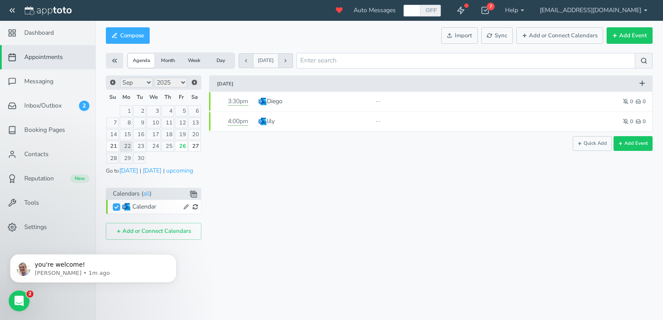
click at [151, 82] on select "Jan Feb Mar Apr May Jun [DATE] Aug Sep Oct Nov Dec" at bounding box center [136, 83] width 33 height 10
click at [140, 107] on td at bounding box center [139, 111] width 13 height 12
click at [183, 82] on select "2015 2016 2017 2018 2019 2020 2021 2022 2023 2024 2025 2026 2027 2028 2029 2030…" at bounding box center [171, 83] width 33 height 10
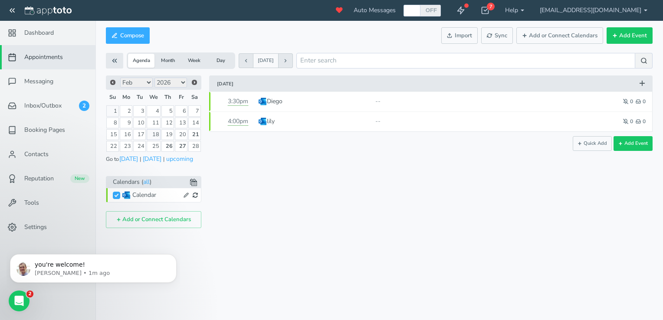
click at [156, 135] on link "18" at bounding box center [154, 134] width 14 height 11
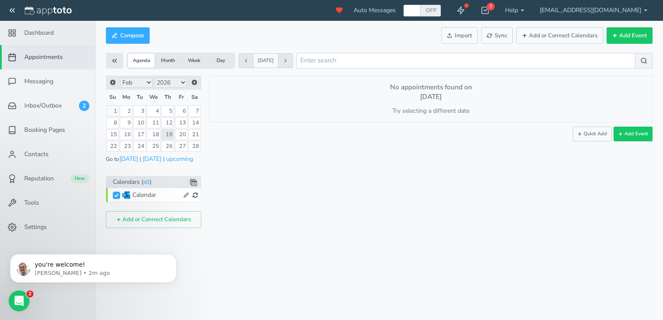
click at [39, 33] on span "Dashboard" at bounding box center [39, 33] width 30 height 9
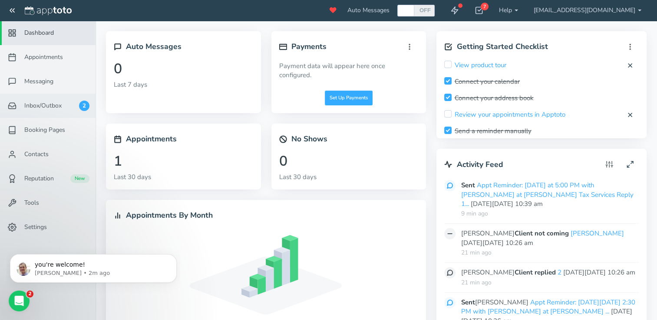
click at [63, 109] on link "Inbox/Outbox 2" at bounding box center [47, 106] width 95 height 24
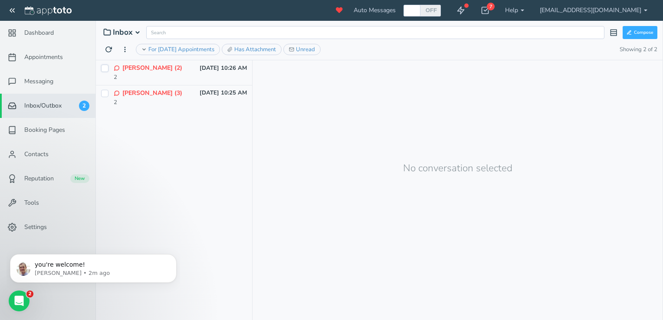
click at [103, 67] on input "checkbox" at bounding box center [104, 68] width 7 height 7
checkbox input "true"
click at [104, 90] on input "checkbox" at bounding box center [104, 93] width 7 height 7
checkbox input "true"
click at [202, 120] on div "[PERSON_NAME] (2) [DATE] 10:26 AM" at bounding box center [174, 190] width 156 height 260
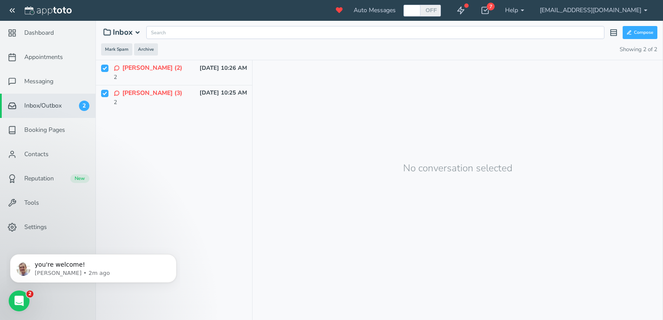
click at [105, 63] on div "[PERSON_NAME] (2) [DATE] 10:26 AM 2" at bounding box center [174, 72] width 156 height 25
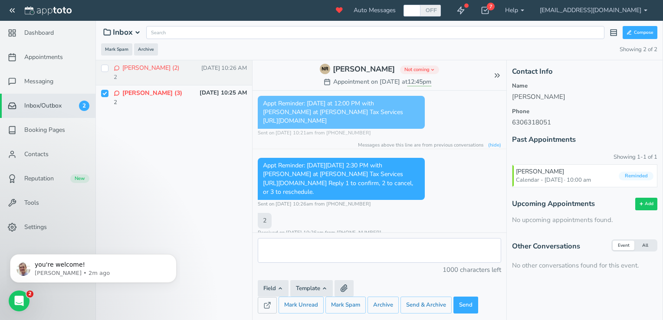
scroll to position [8, 0]
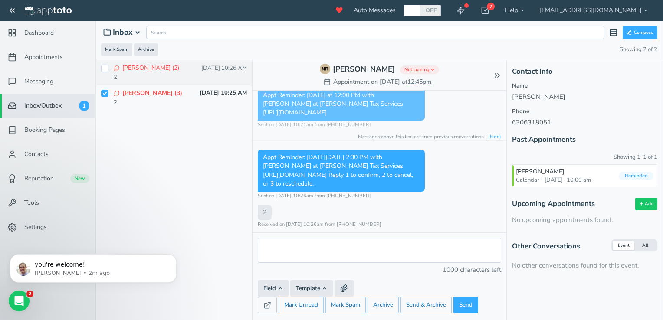
click at [105, 66] on input "checkbox" at bounding box center [104, 68] width 7 height 7
checkbox input "true"
click at [40, 28] on link "Dashboard" at bounding box center [47, 33] width 95 height 24
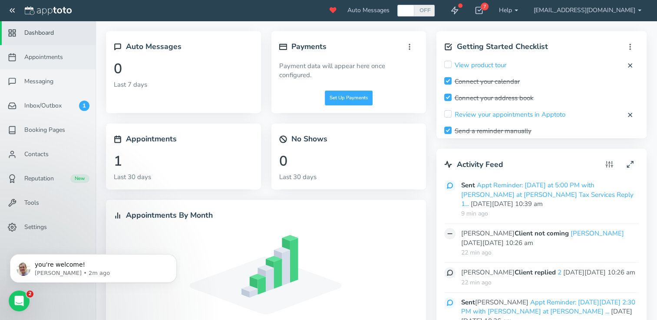
click at [30, 61] on span "Appointments" at bounding box center [43, 57] width 39 height 9
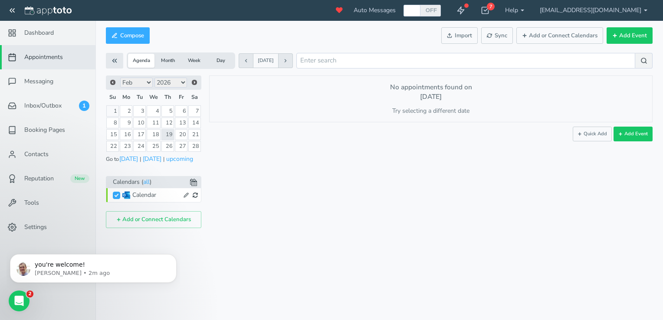
click at [30, 61] on span "Appointments" at bounding box center [43, 57] width 39 height 9
click at [162, 59] on button "Month" at bounding box center [168, 61] width 26 height 14
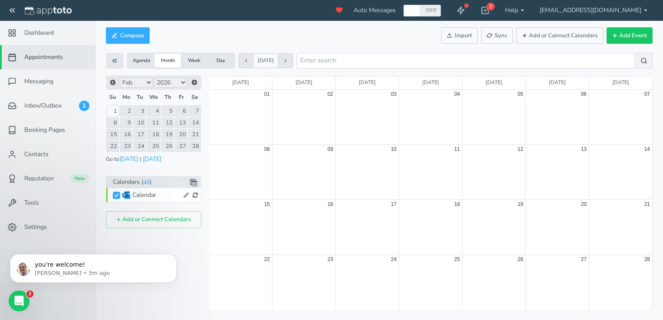
click at [188, 66] on button "Week" at bounding box center [194, 61] width 26 height 14
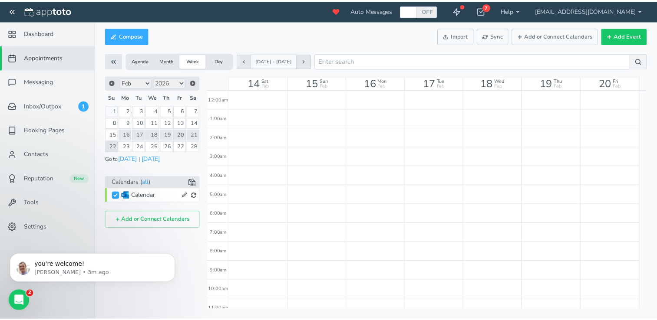
scroll to position [153, 0]
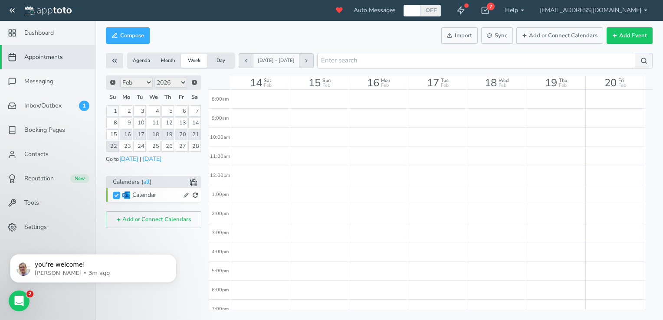
click at [218, 63] on button "Day" at bounding box center [220, 61] width 26 height 14
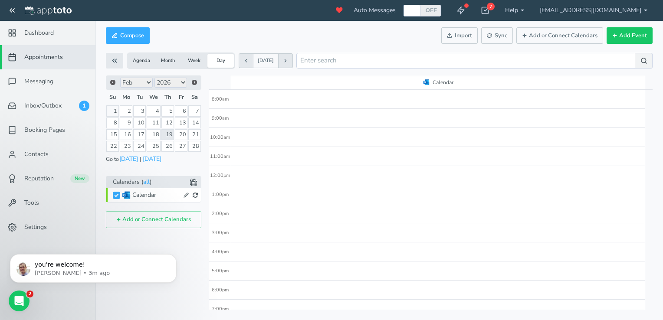
click at [218, 63] on button "Day" at bounding box center [220, 61] width 26 height 14
click at [490, 13] on icon at bounding box center [485, 10] width 9 height 9
click at [269, 32] on div "Compose Actions Enable Auto Messages Disable Auto Messages [PERSON_NAME] as Pai…" at bounding box center [379, 35] width 547 height 21
click at [490, 13] on icon at bounding box center [485, 10] width 9 height 9
click at [45, 39] on link "Dashboard" at bounding box center [47, 33] width 95 height 24
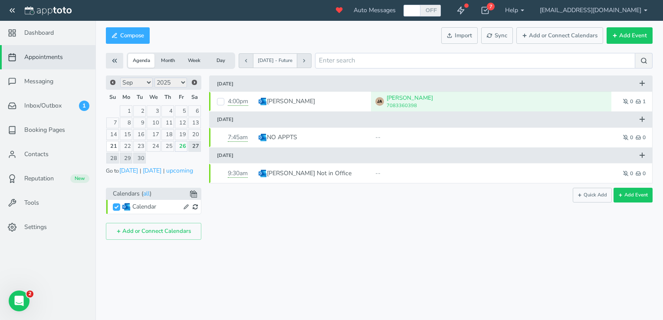
drag, startPoint x: 102, startPoint y: 6, endPoint x: 404, endPoint y: 198, distance: 358.4
click at [404, 198] on div "Scroll down or click to see more Quick Add Add Event" at bounding box center [431, 195] width 457 height 15
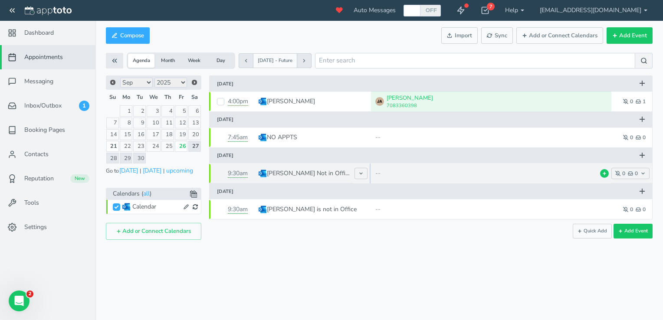
click at [288, 174] on p "Carlos Not in Office" at bounding box center [308, 173] width 83 height 9
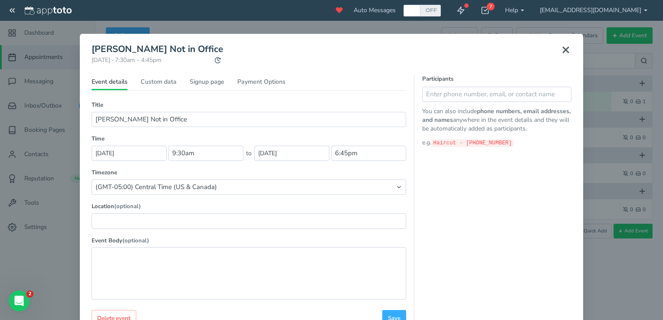
click at [563, 53] on icon at bounding box center [566, 50] width 10 height 10
